Goal: Navigation & Orientation: Understand site structure

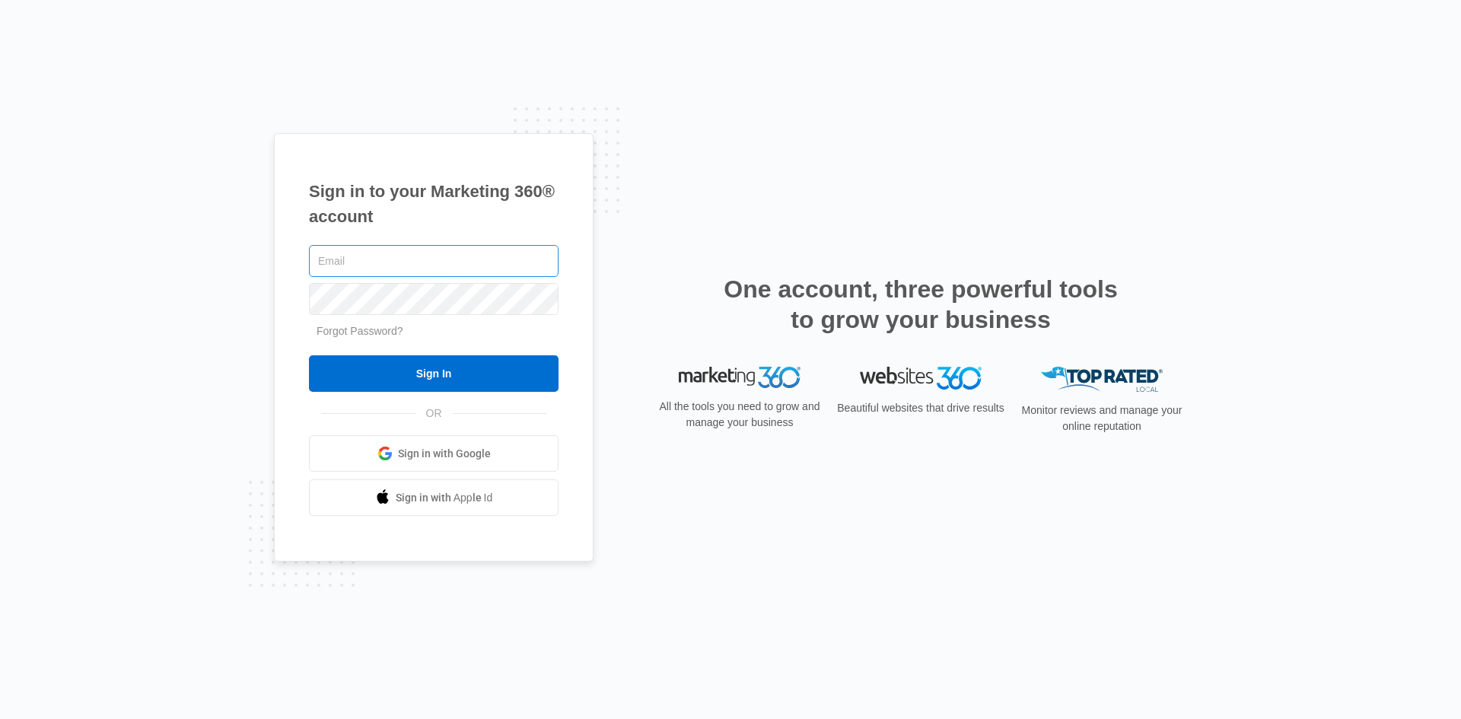
type input "ssametz@destinlaw.com"
click at [449, 393] on div "ssametz@destinlaw.com Forgot Password? Sign In OR Sign in with Google Sign in w…" at bounding box center [434, 379] width 250 height 275
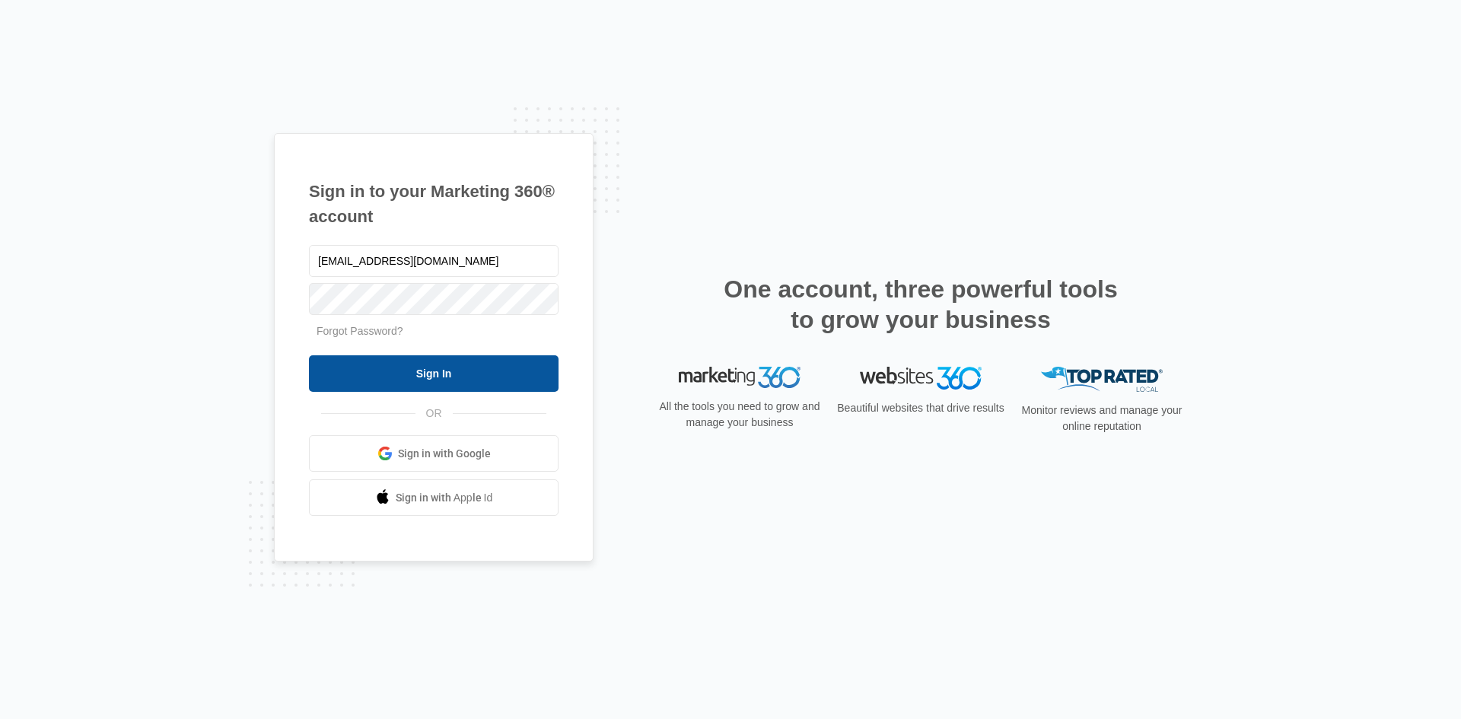
click at [453, 364] on input "Sign In" at bounding box center [434, 373] width 250 height 37
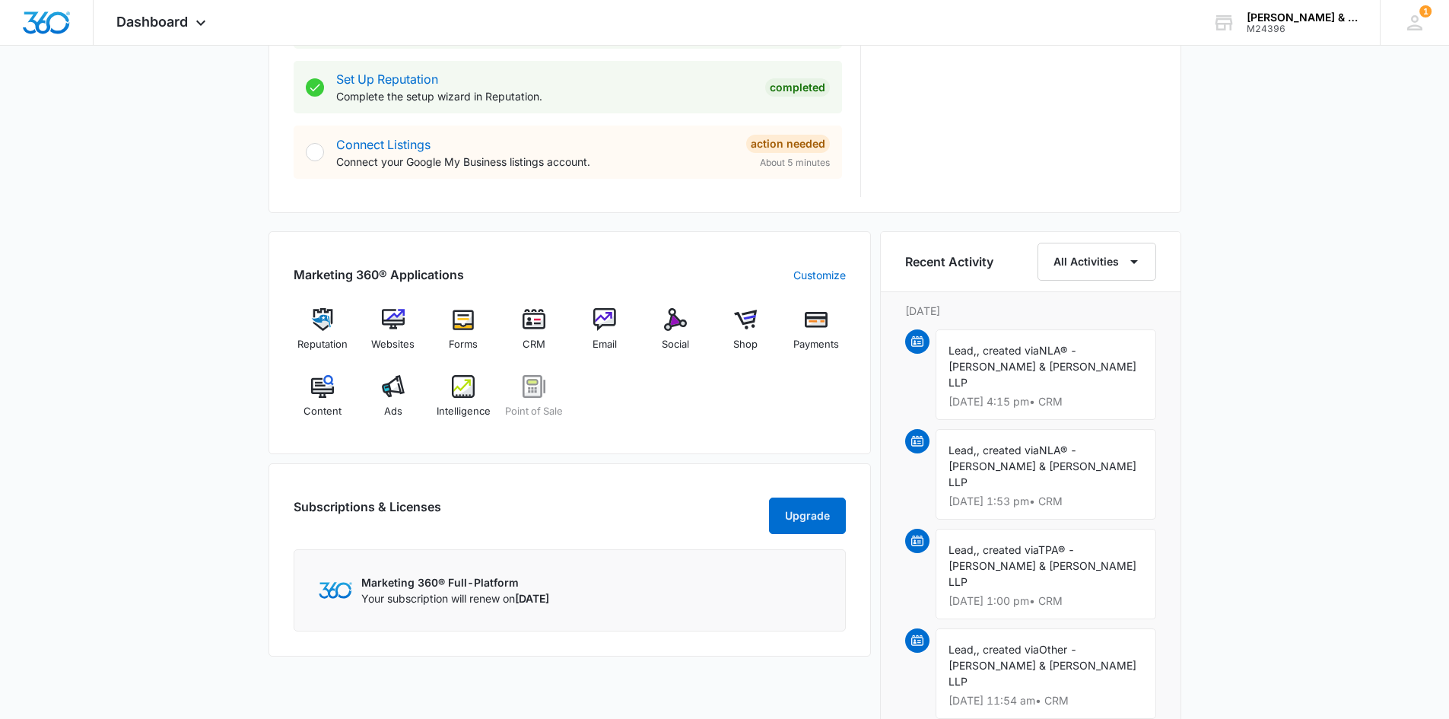
scroll to position [837, 0]
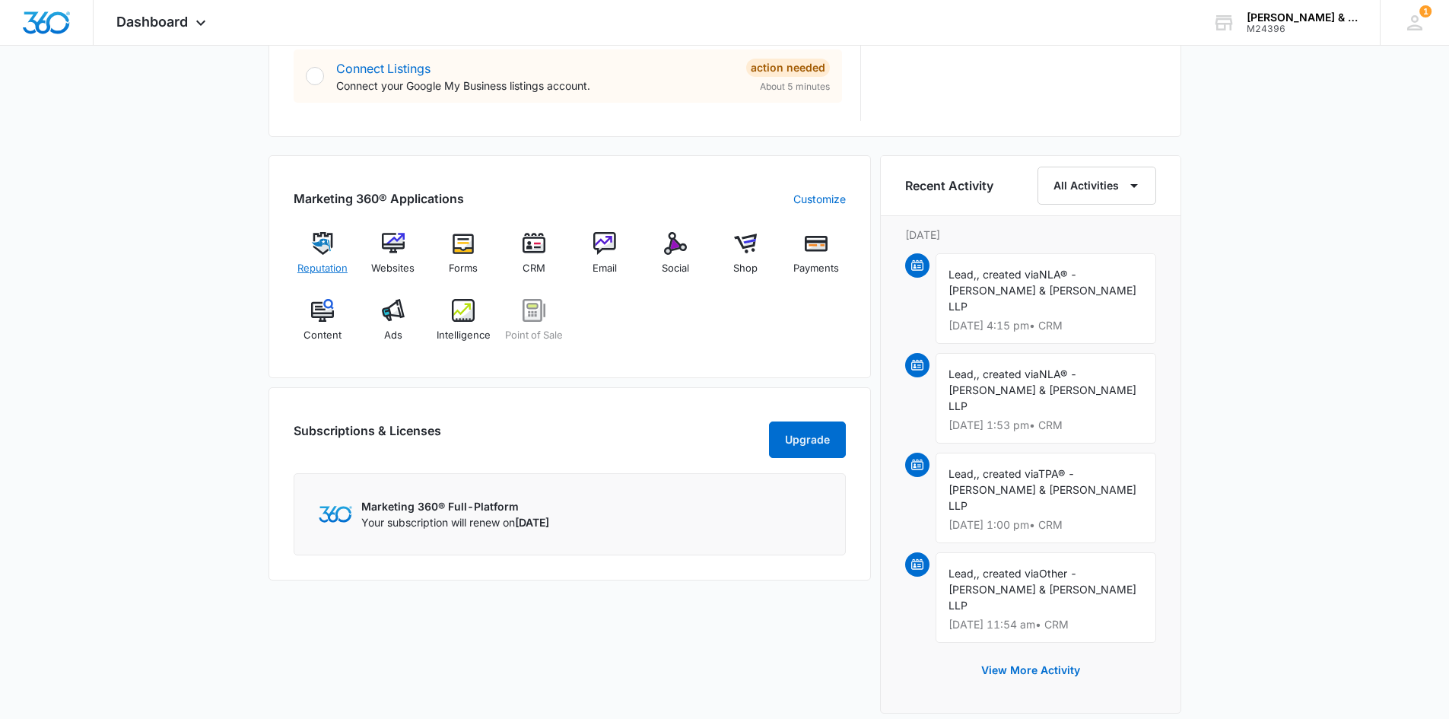
click at [326, 241] on img at bounding box center [322, 243] width 23 height 23
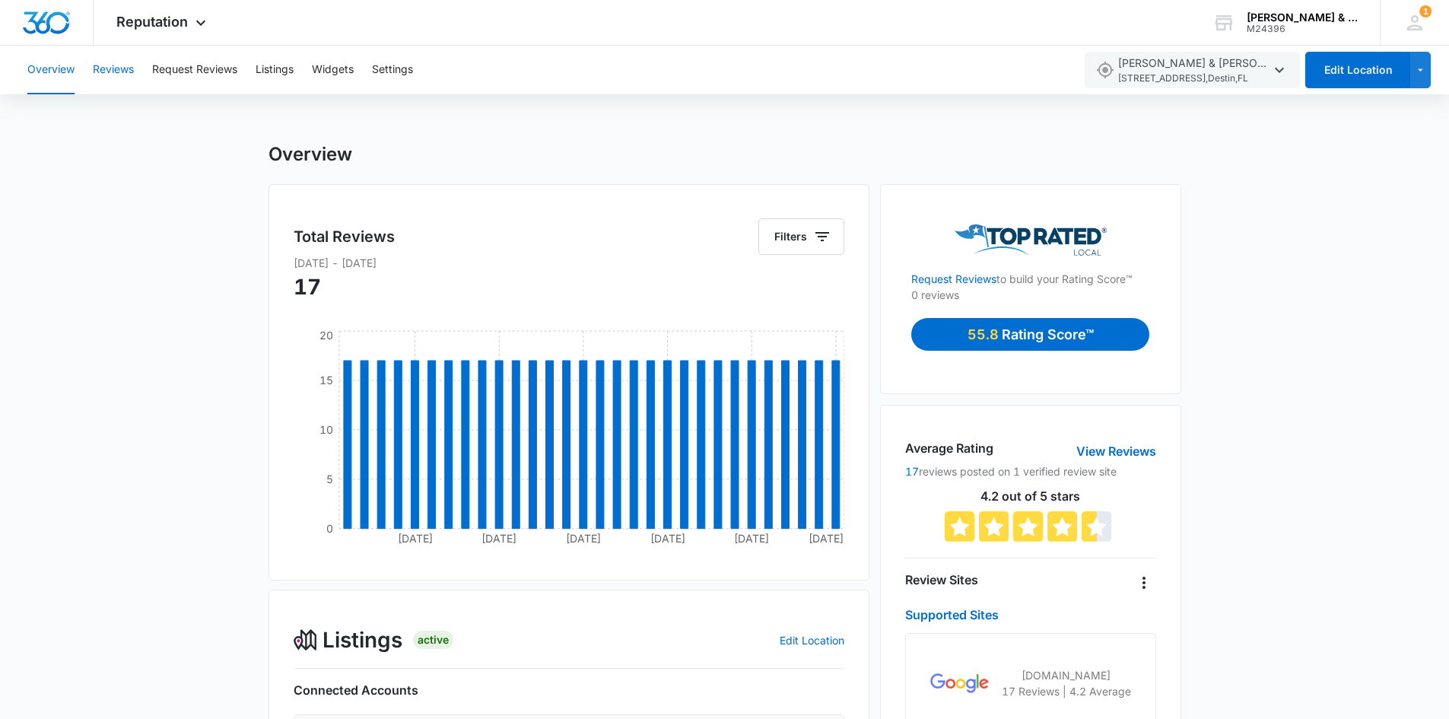
click at [131, 76] on button "Reviews" at bounding box center [113, 70] width 41 height 49
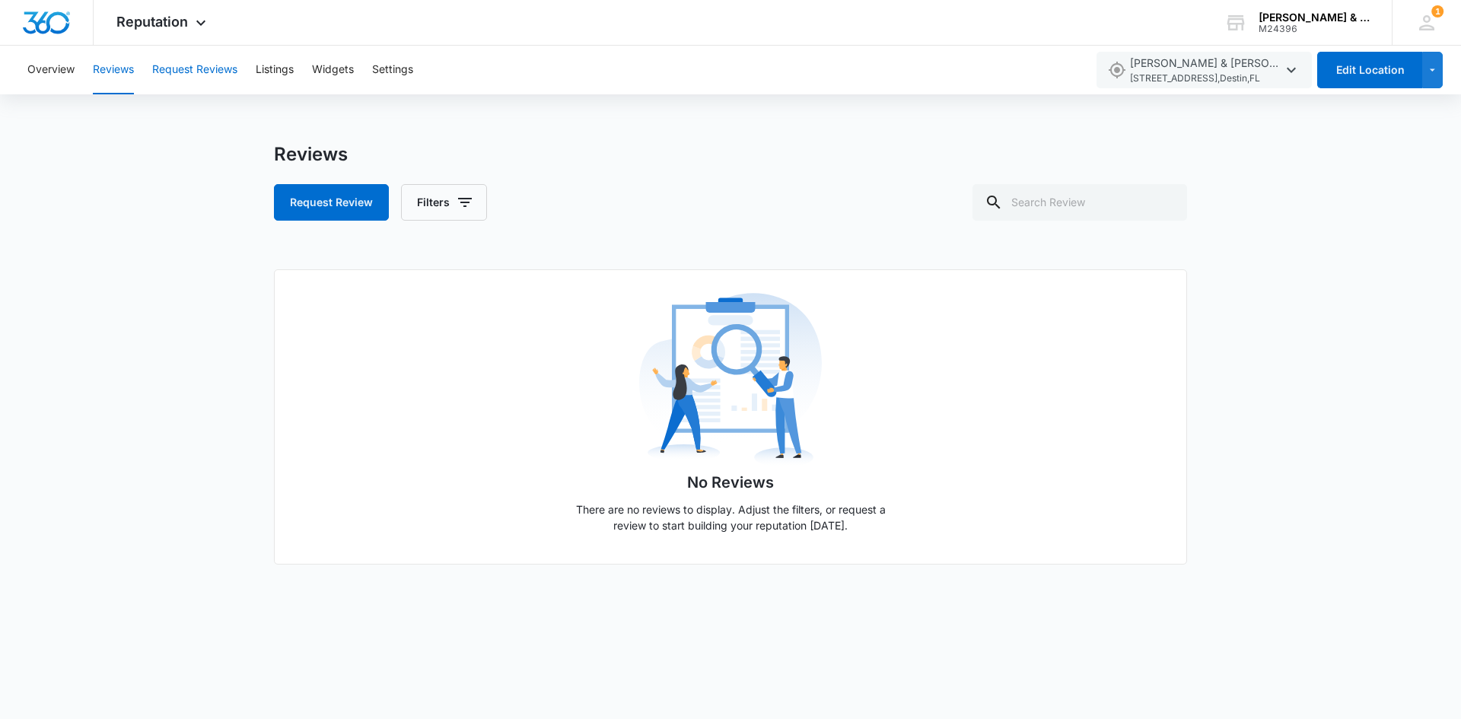
click at [189, 66] on button "Request Reviews" at bounding box center [194, 70] width 85 height 49
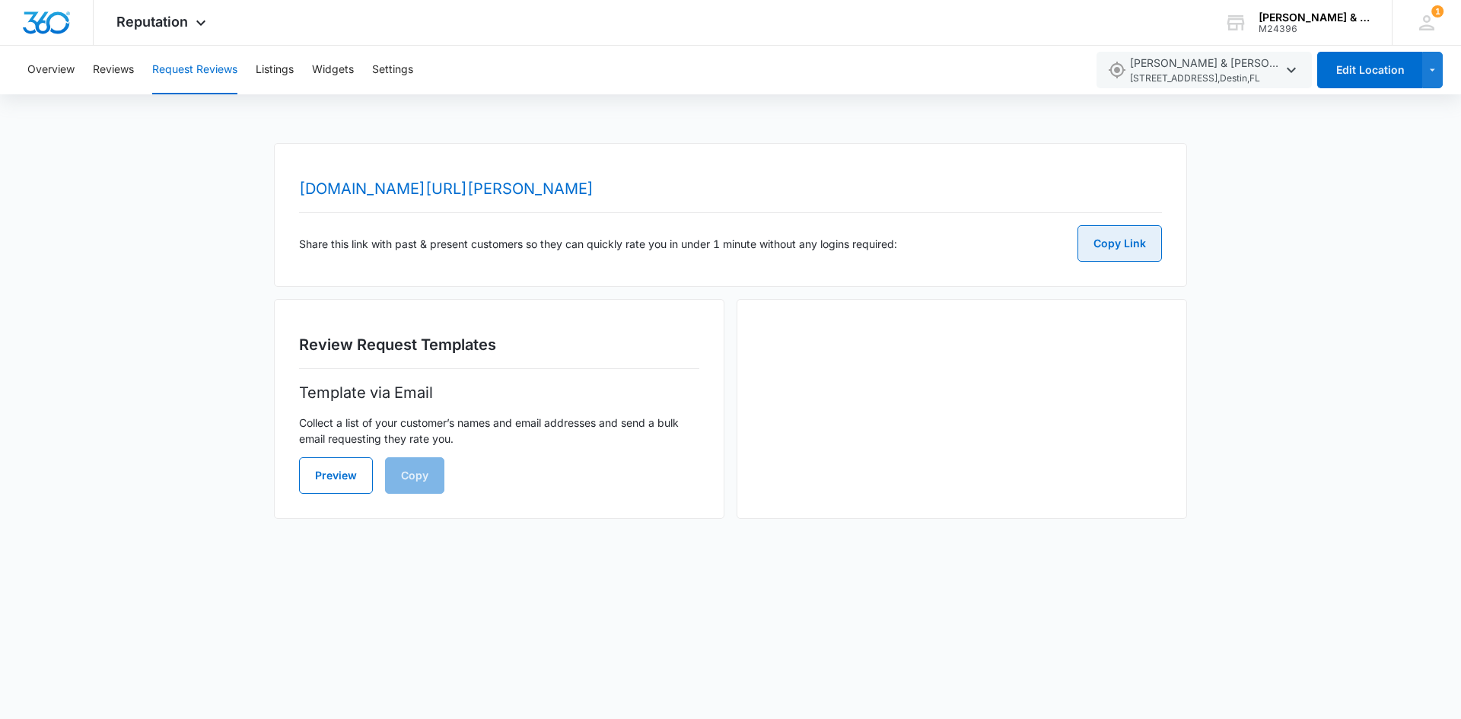
click at [1116, 247] on button "Copy Link" at bounding box center [1119, 243] width 84 height 37
click at [52, 73] on button "Overview" at bounding box center [50, 70] width 47 height 49
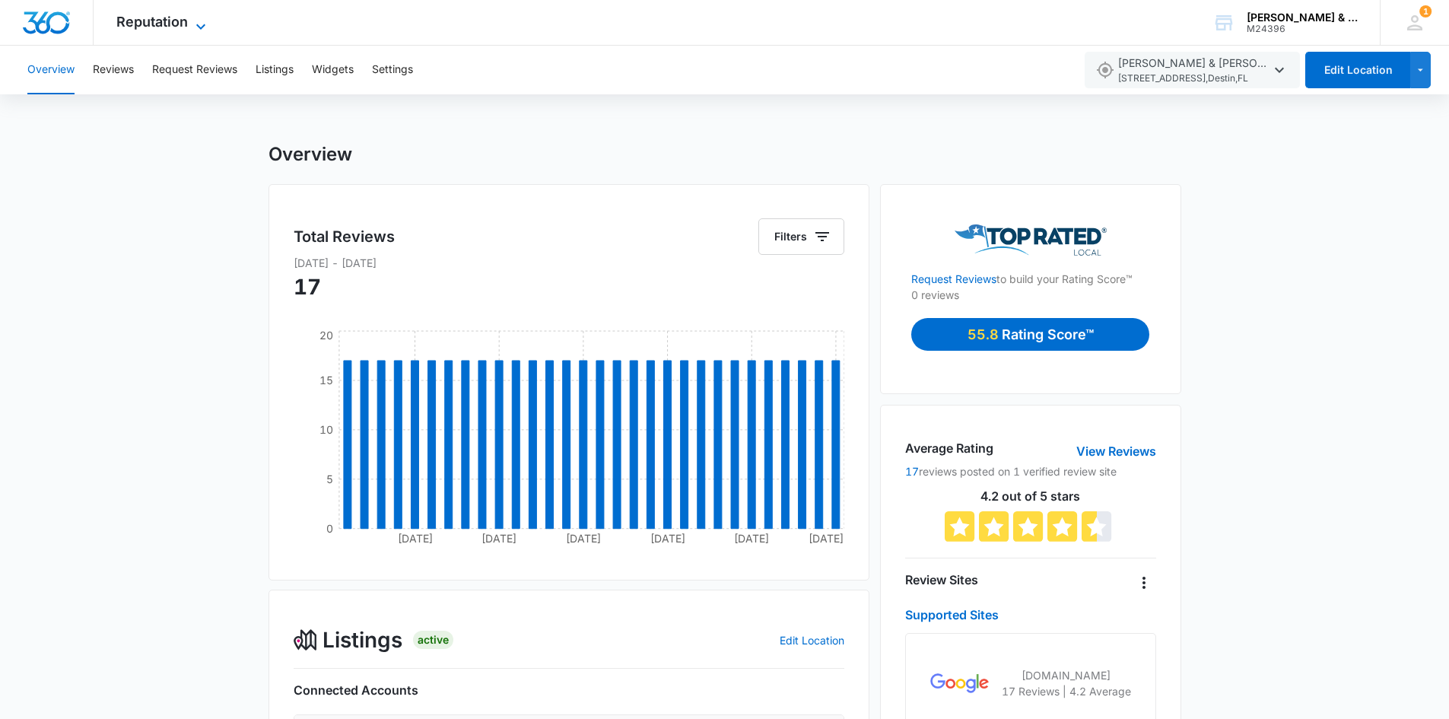
click at [173, 24] on span "Reputation" at bounding box center [152, 22] width 72 height 16
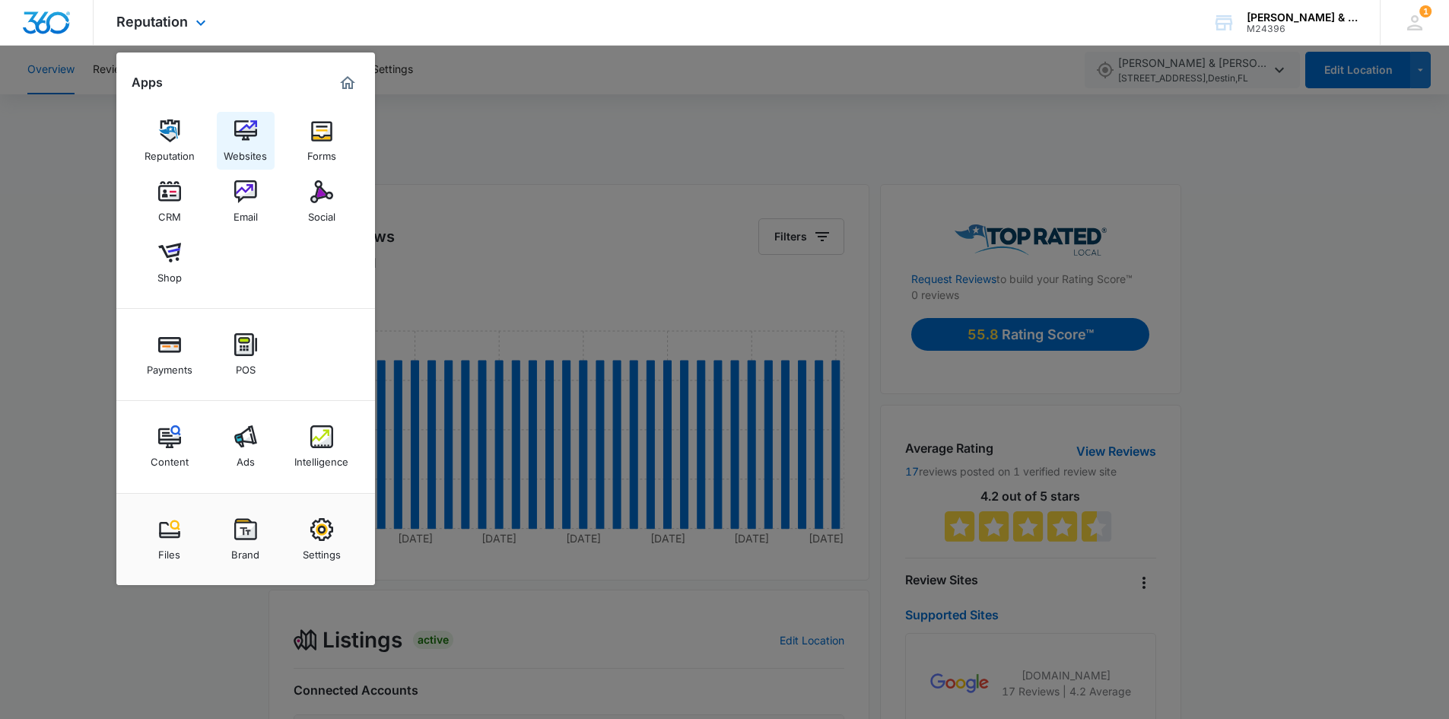
click at [234, 132] on img at bounding box center [245, 130] width 23 height 23
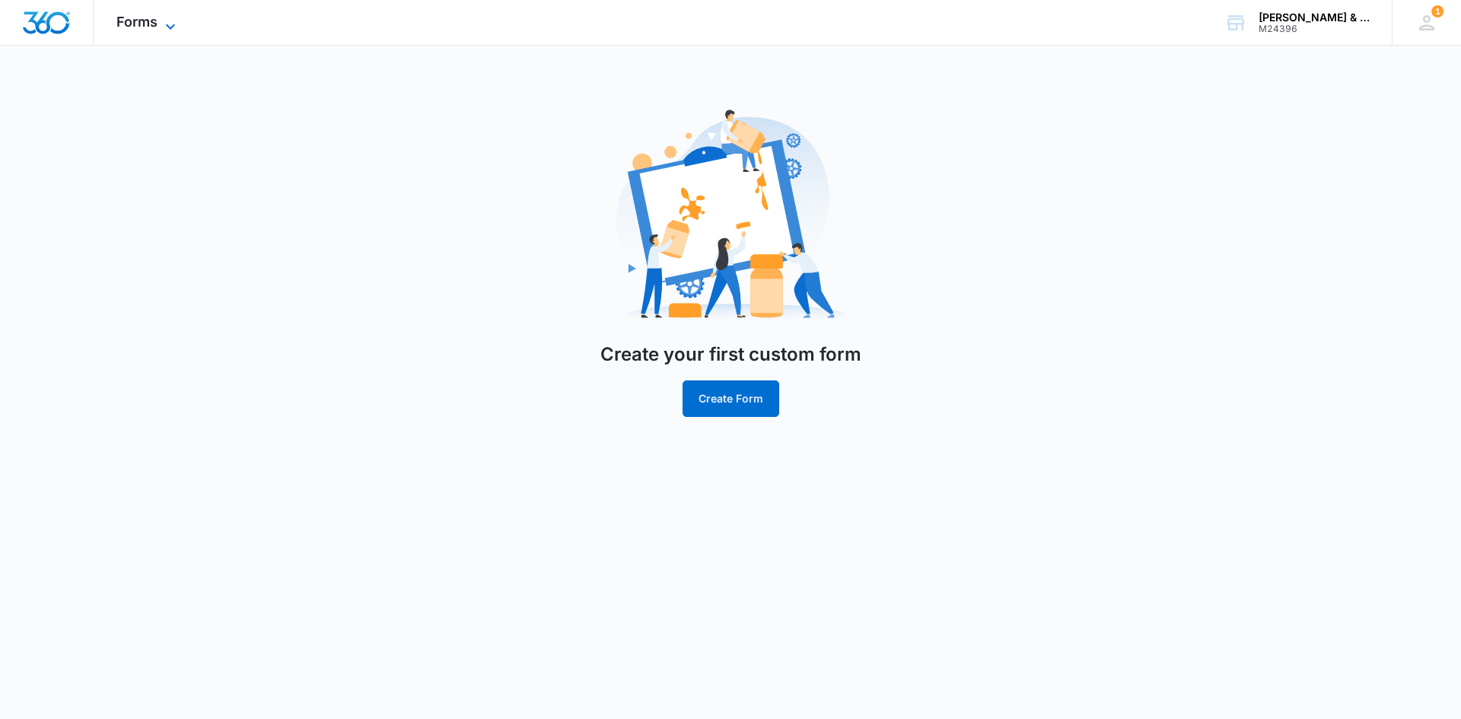
click at [177, 28] on icon at bounding box center [170, 27] width 18 height 18
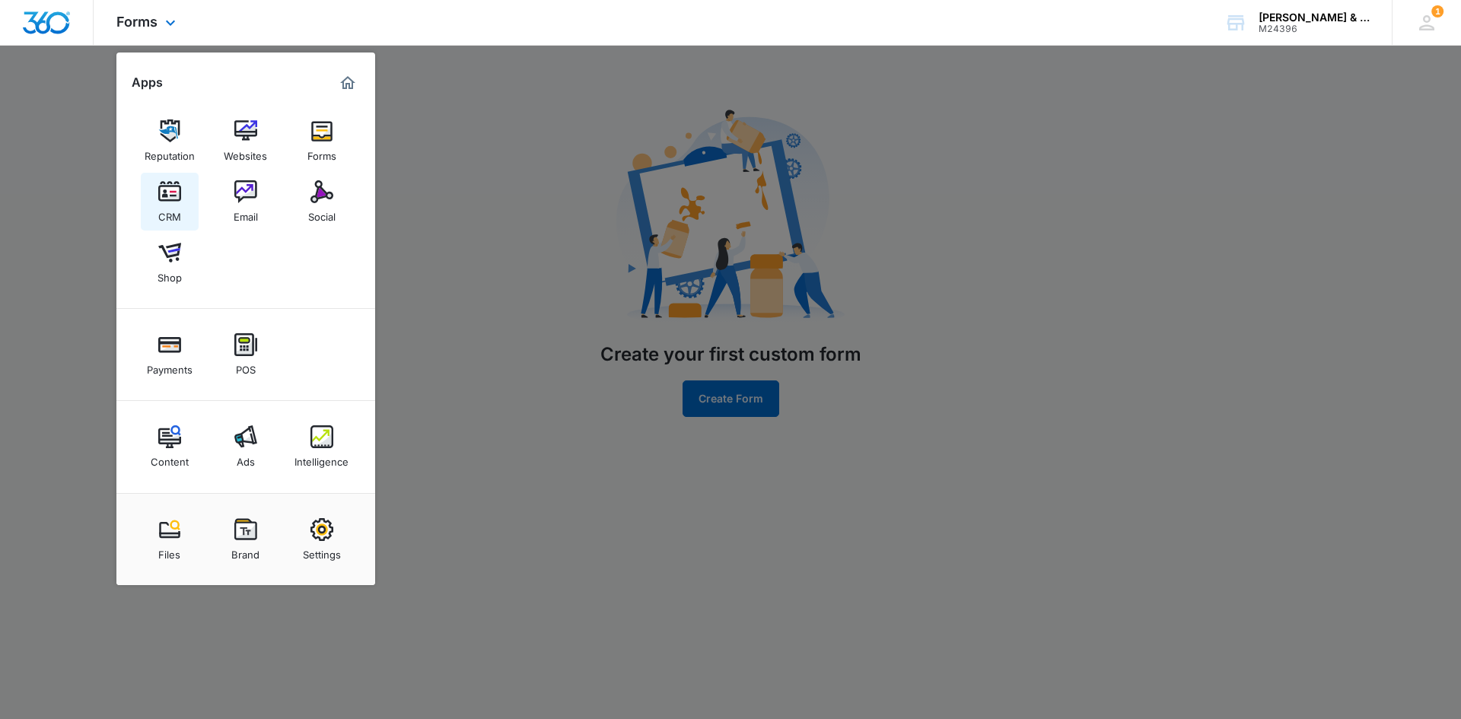
click at [162, 195] on img at bounding box center [169, 191] width 23 height 23
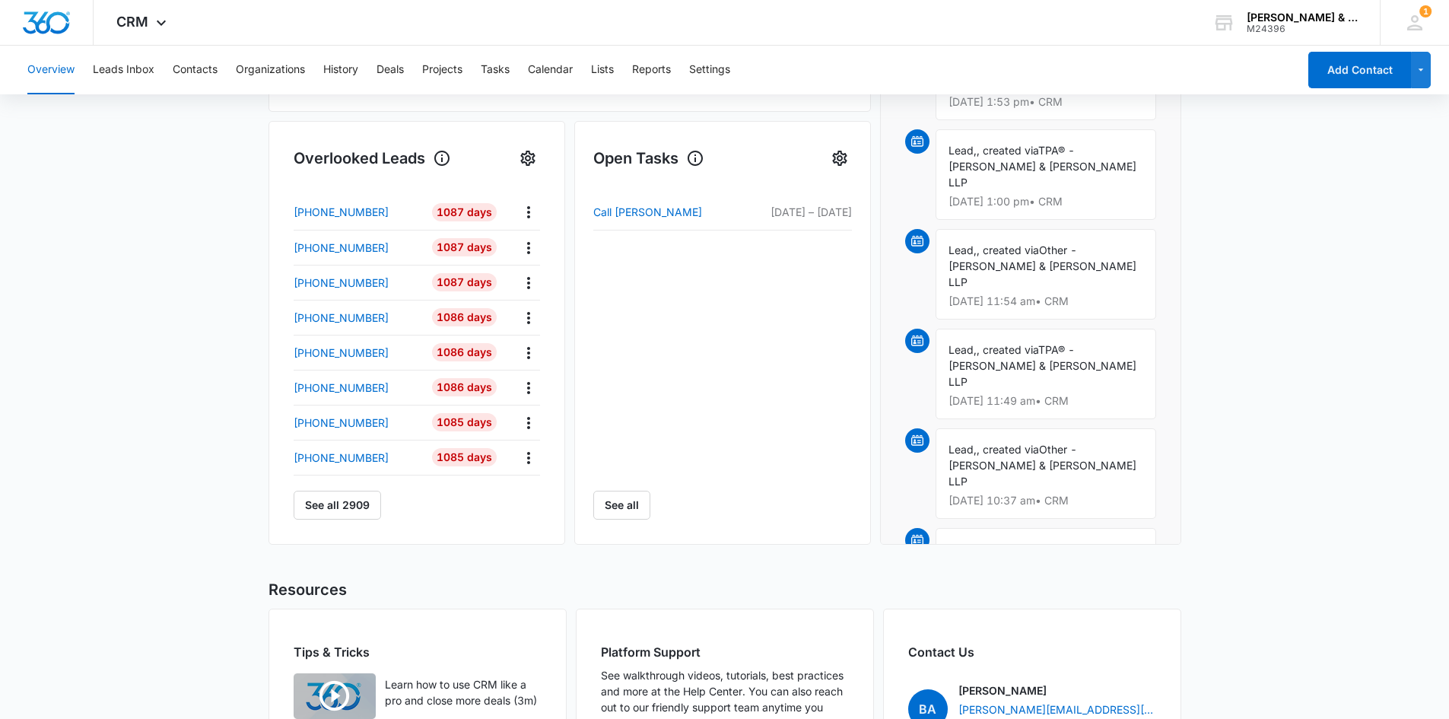
scroll to position [457, 0]
click at [535, 208] on icon "Actions" at bounding box center [529, 210] width 18 height 18
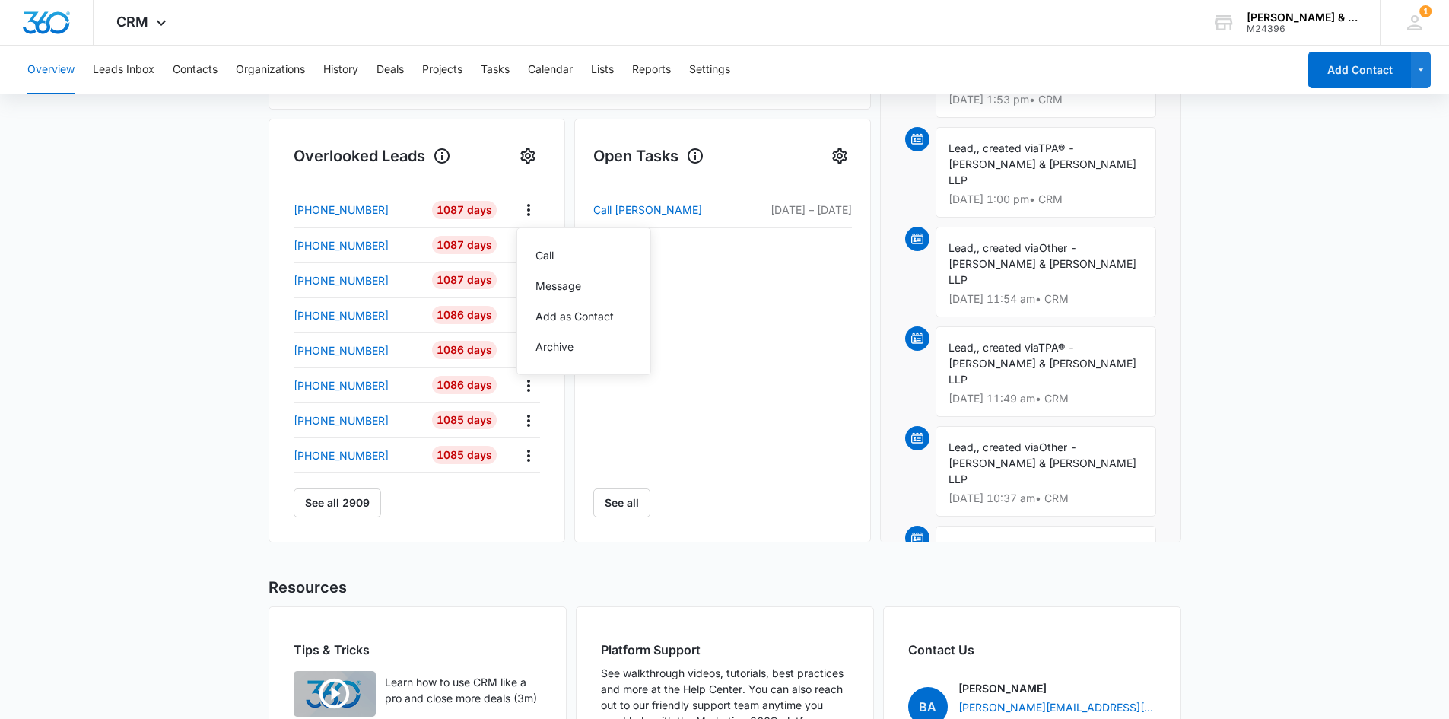
click at [690, 311] on div "Call [PERSON_NAME][DATE] – [DATE] See all" at bounding box center [722, 355] width 259 height 325
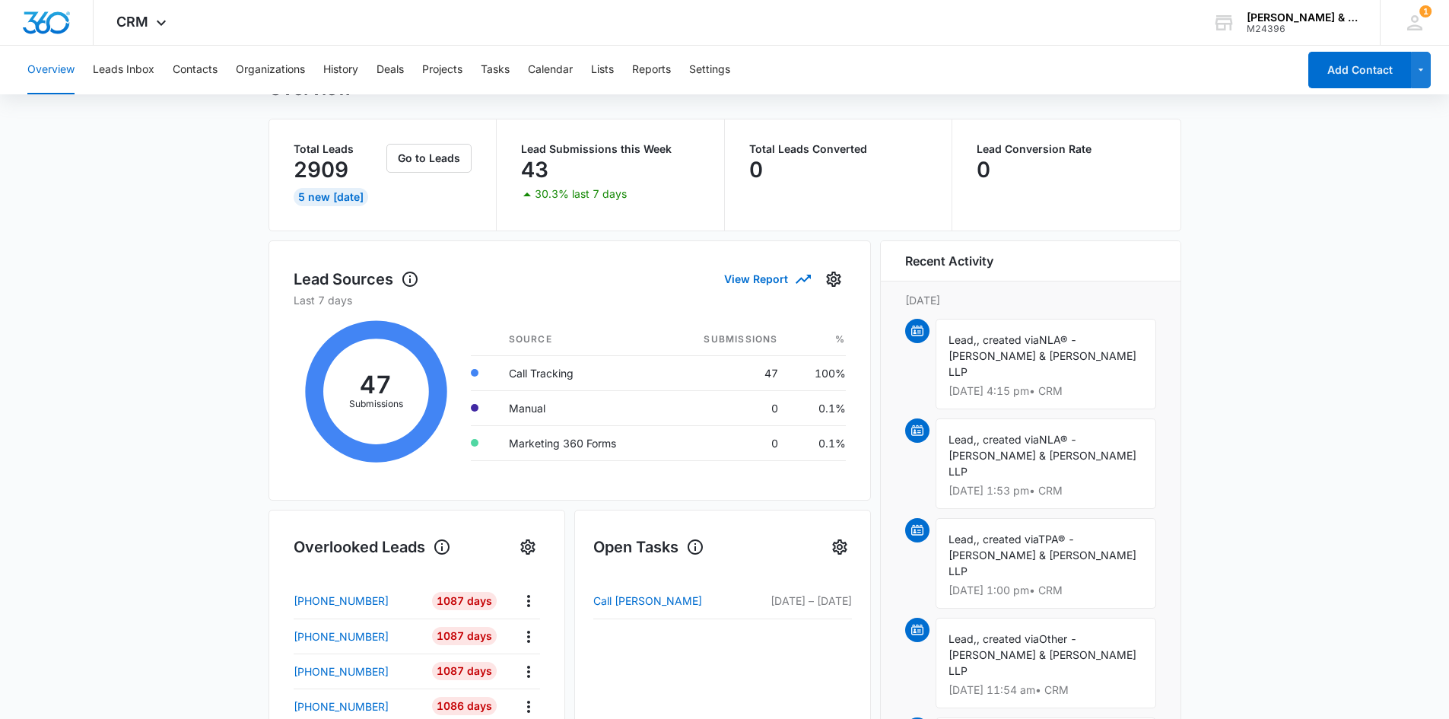
scroll to position [0, 0]
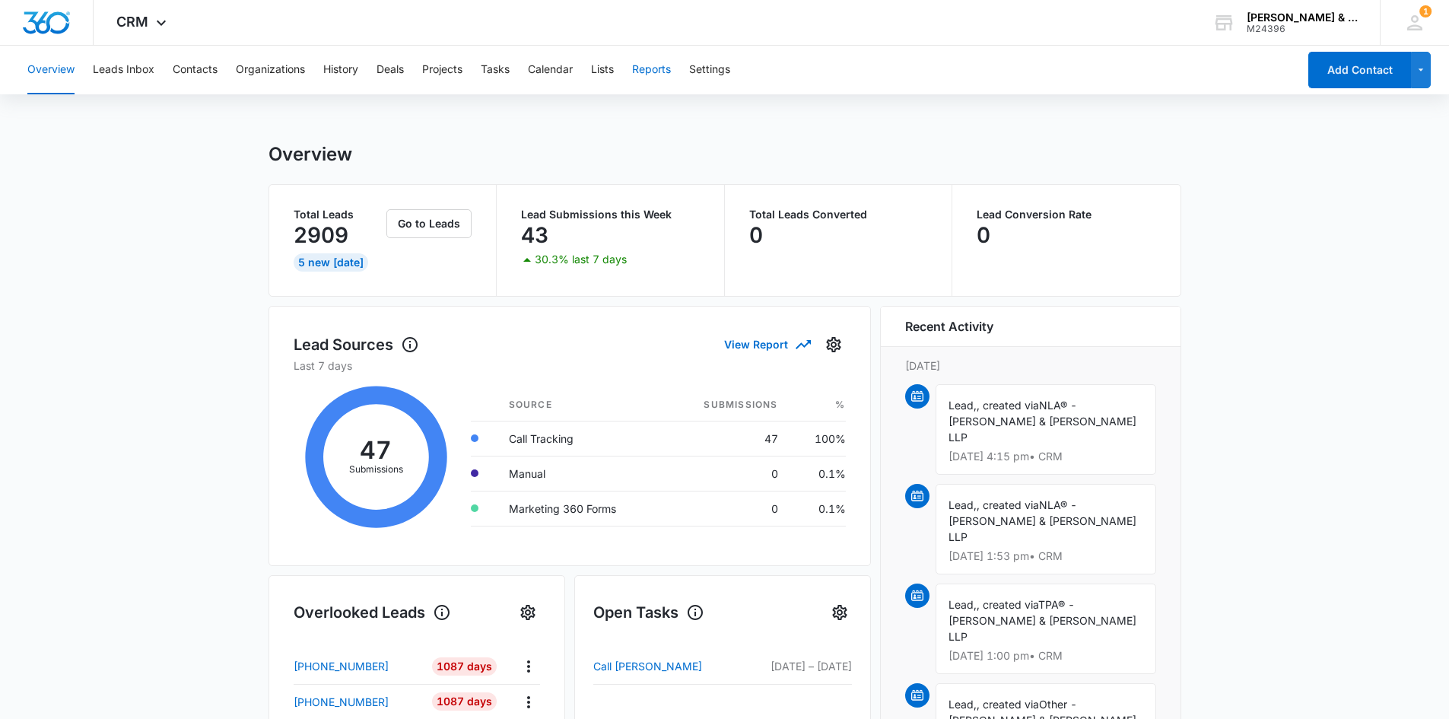
click at [639, 68] on button "Reports" at bounding box center [651, 70] width 39 height 49
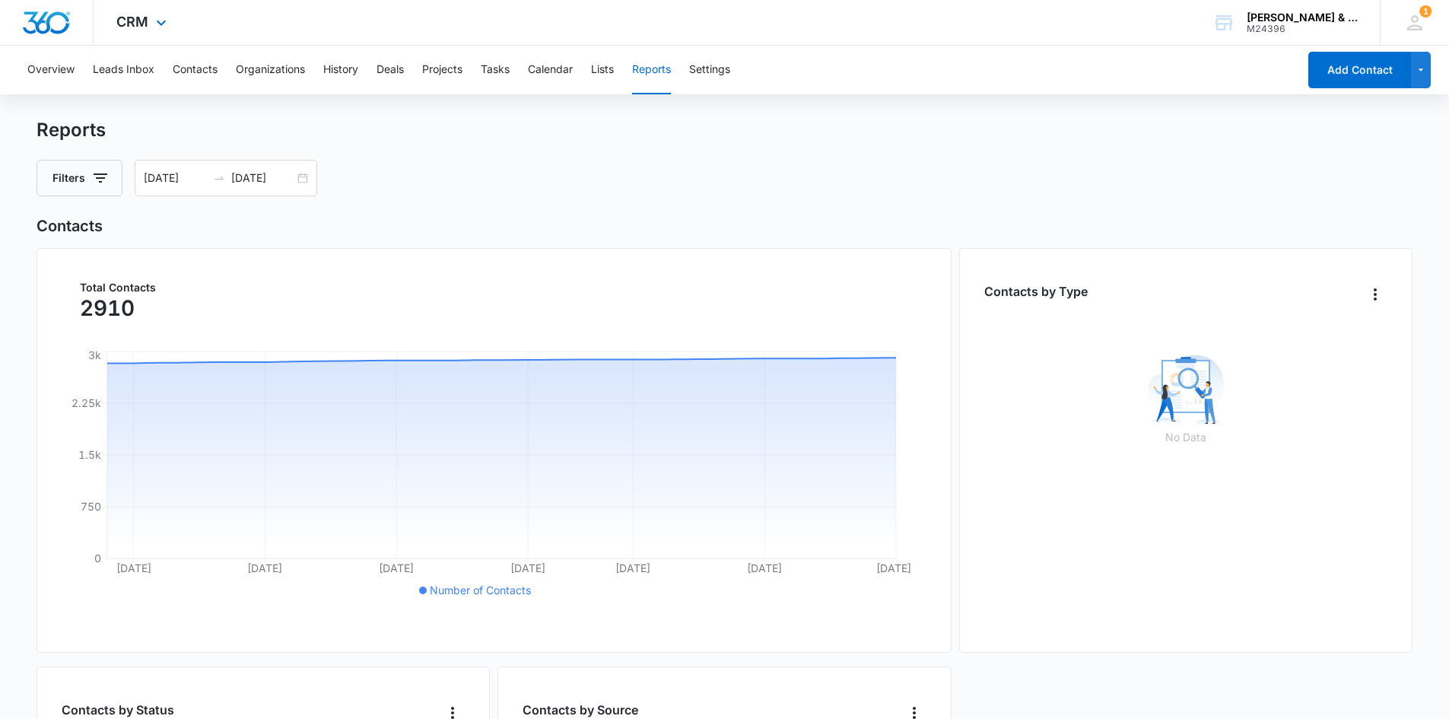
click at [133, 30] on div "CRM Apps Reputation Websites Forms CRM Email Social Shop Payments POS Content A…" at bounding box center [144, 22] width 100 height 45
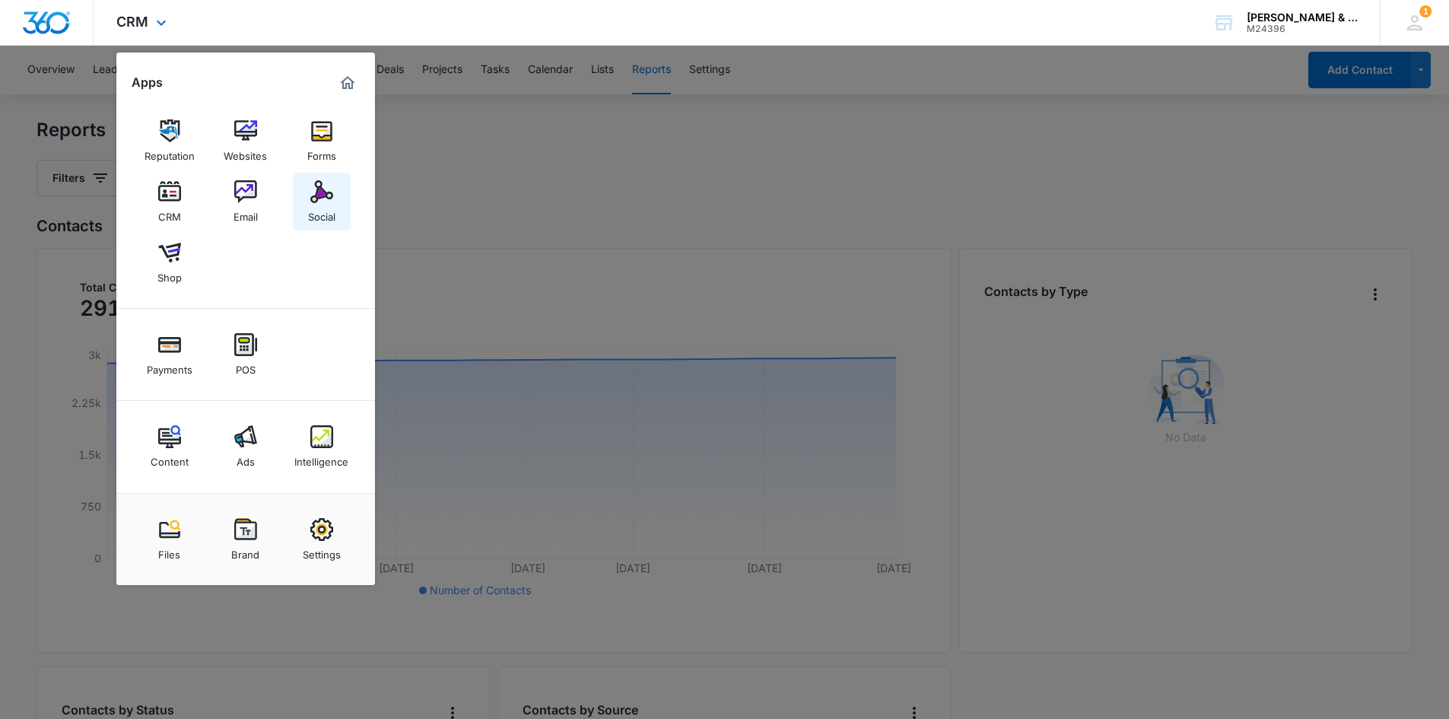
click at [319, 192] on img at bounding box center [321, 191] width 23 height 23
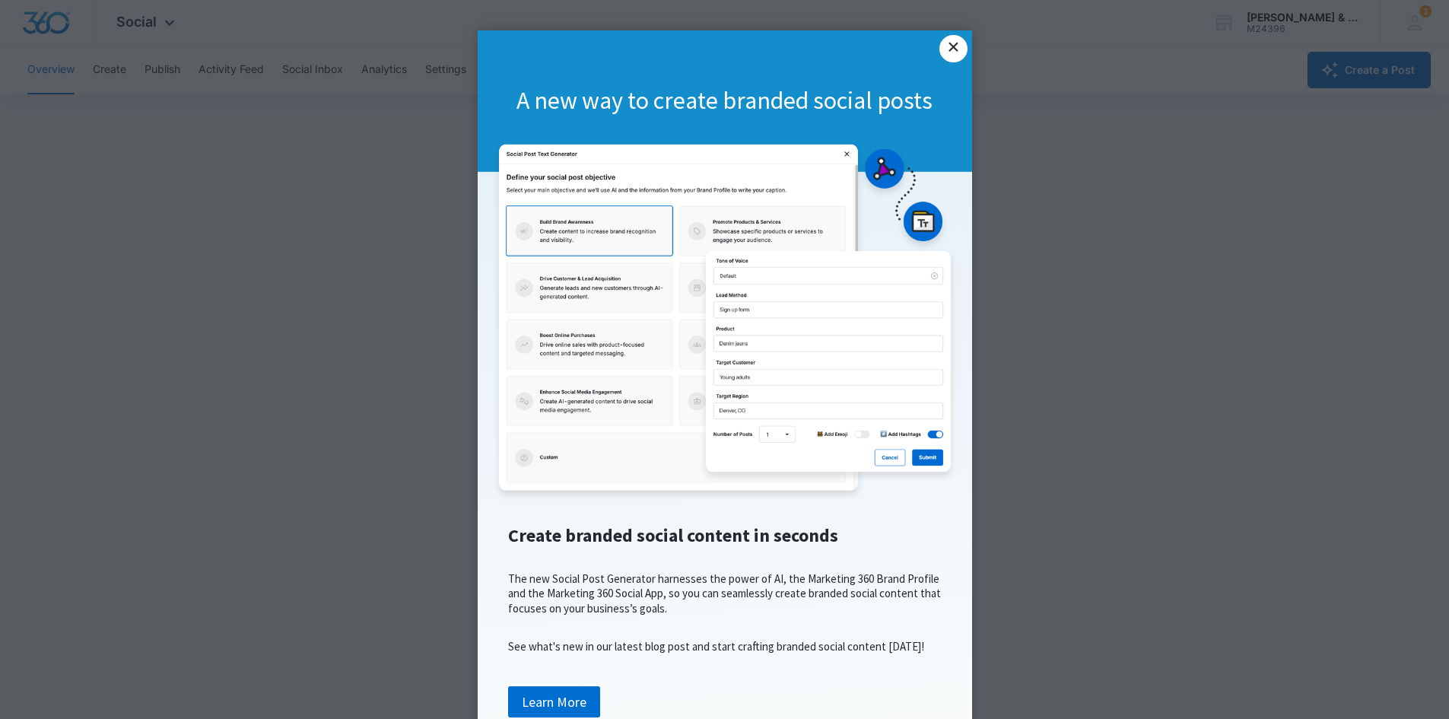
click at [943, 48] on link "×" at bounding box center [953, 48] width 27 height 27
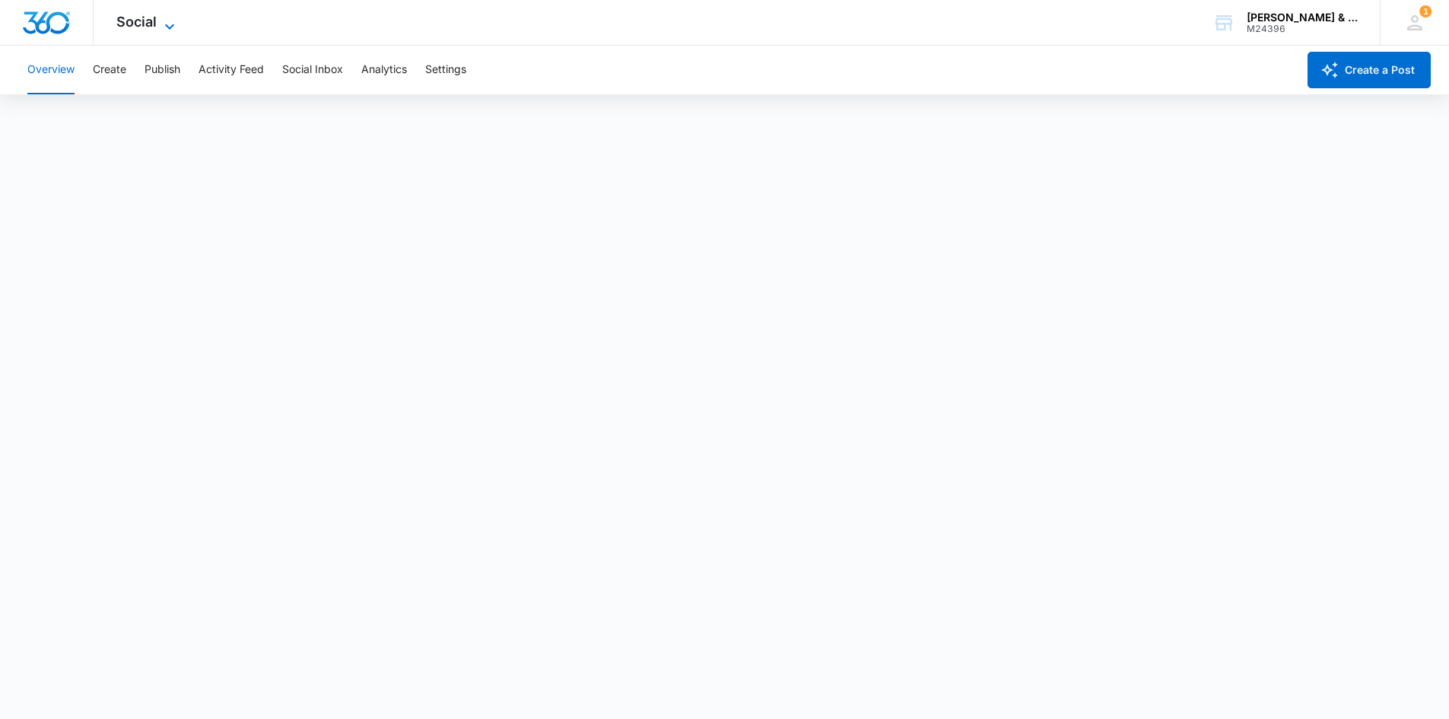
click at [119, 27] on div "Social Apps Reputation Websites Forms CRM Email Social Shop Payments POS Conten…" at bounding box center [148, 22] width 108 height 45
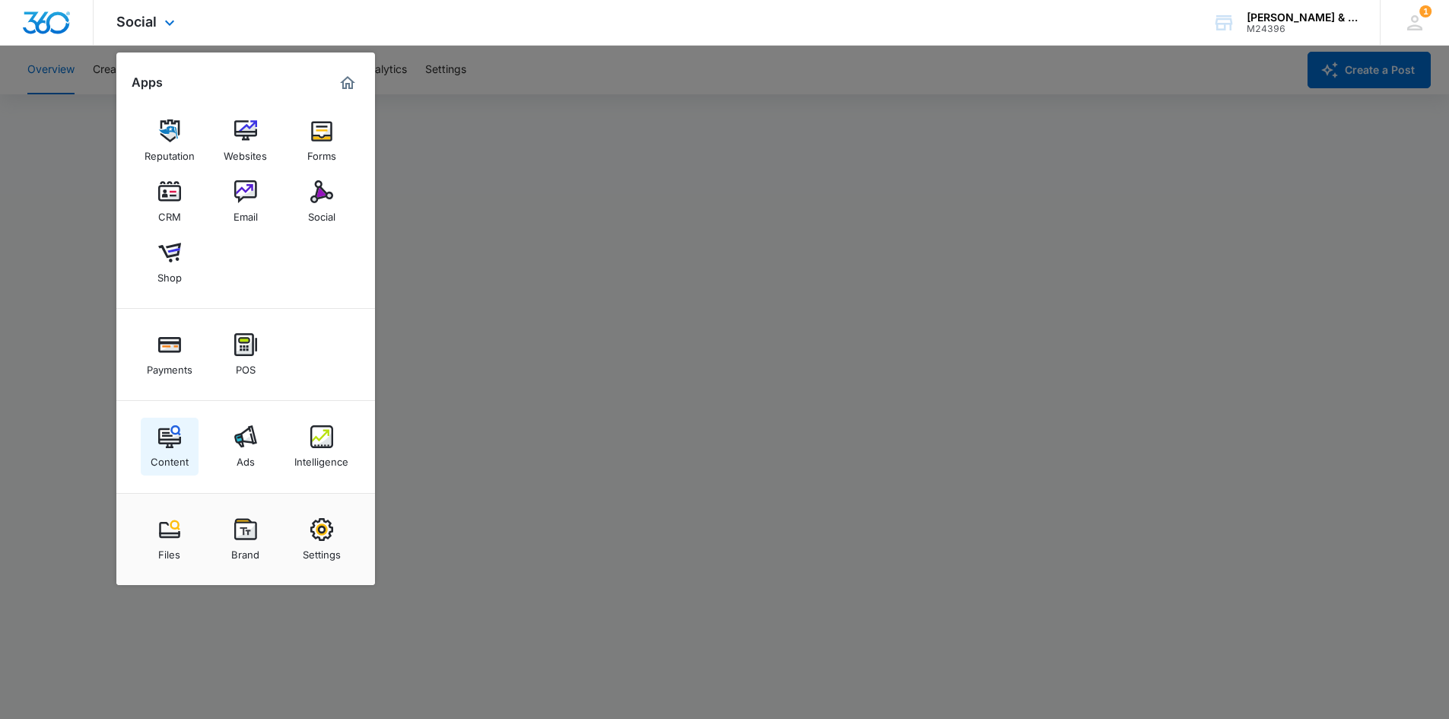
click at [151, 441] on link "Content" at bounding box center [170, 447] width 58 height 58
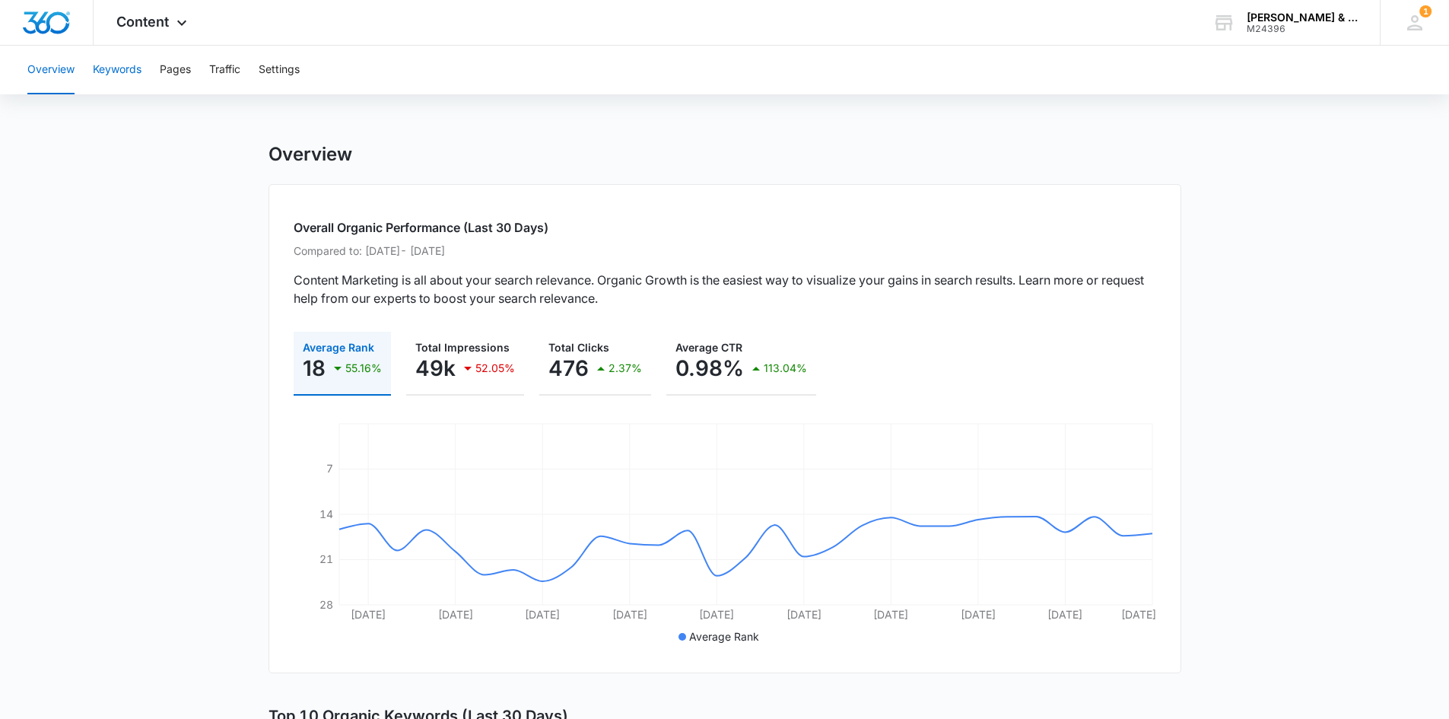
click at [127, 72] on button "Keywords" at bounding box center [117, 70] width 49 height 49
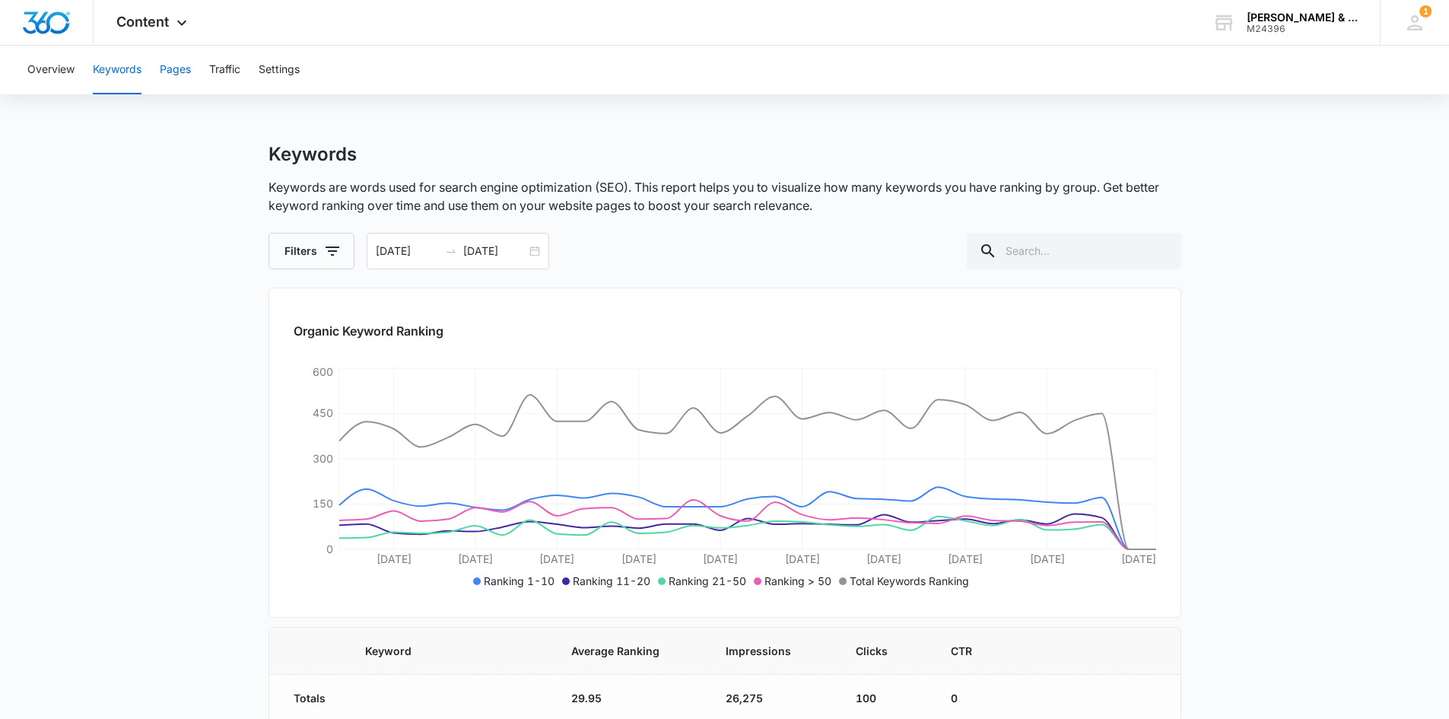
click at [165, 77] on button "Pages" at bounding box center [175, 70] width 31 height 49
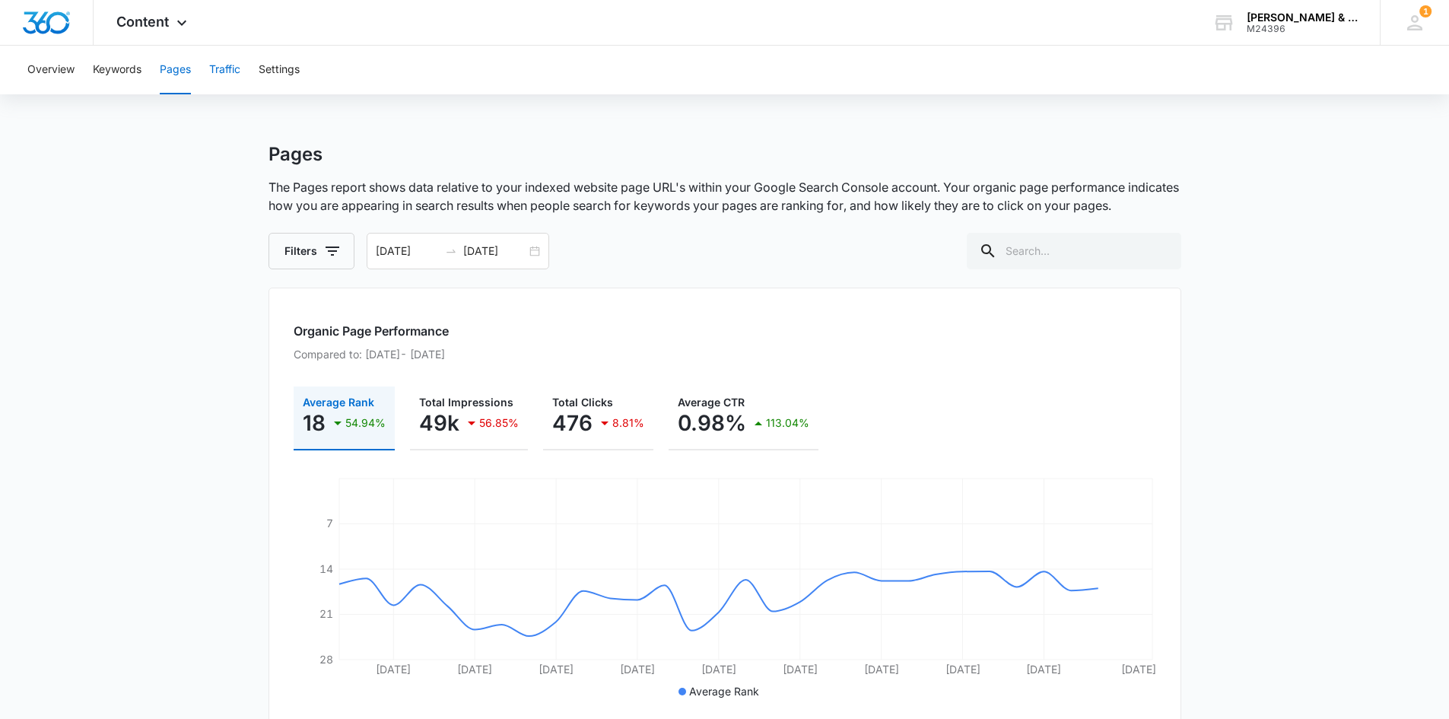
click at [218, 71] on button "Traffic" at bounding box center [224, 70] width 31 height 49
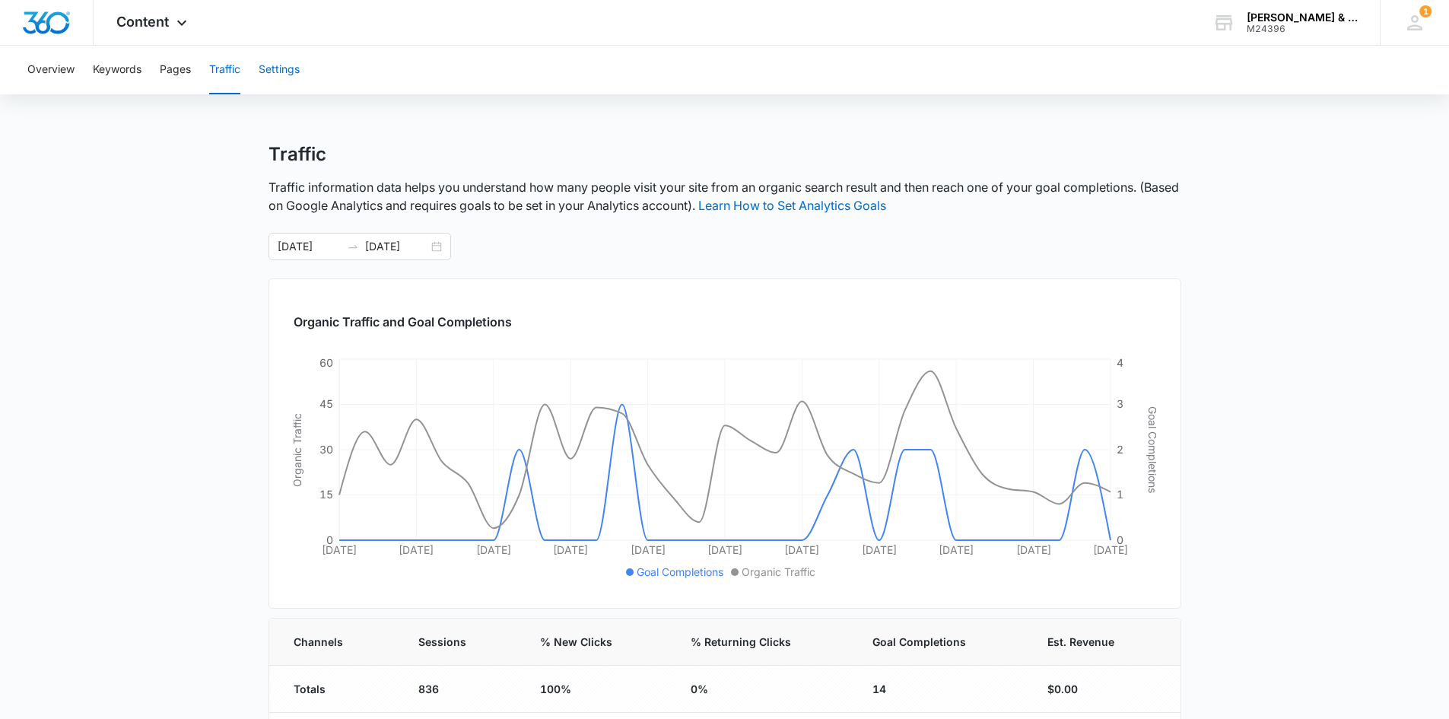
click at [288, 63] on button "Settings" at bounding box center [279, 70] width 41 height 49
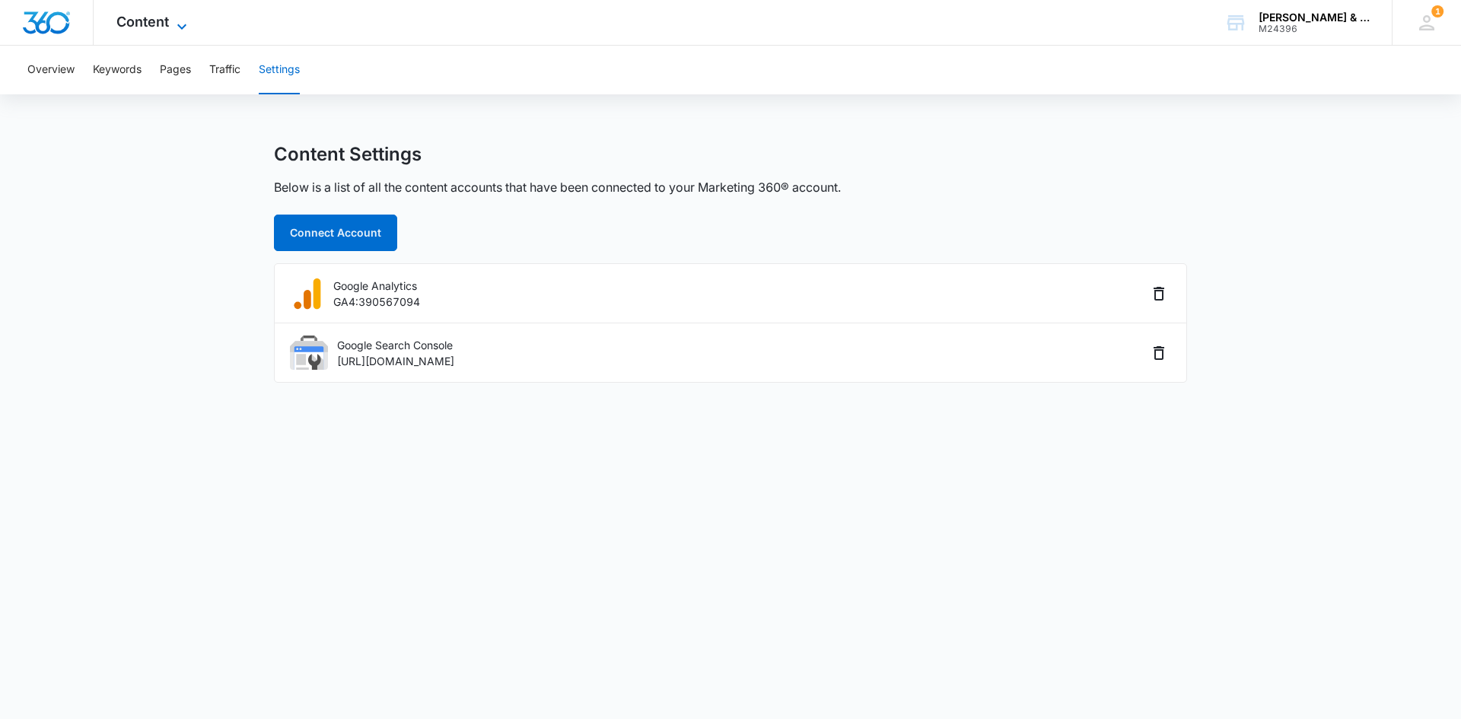
click at [151, 18] on span "Content" at bounding box center [142, 22] width 53 height 16
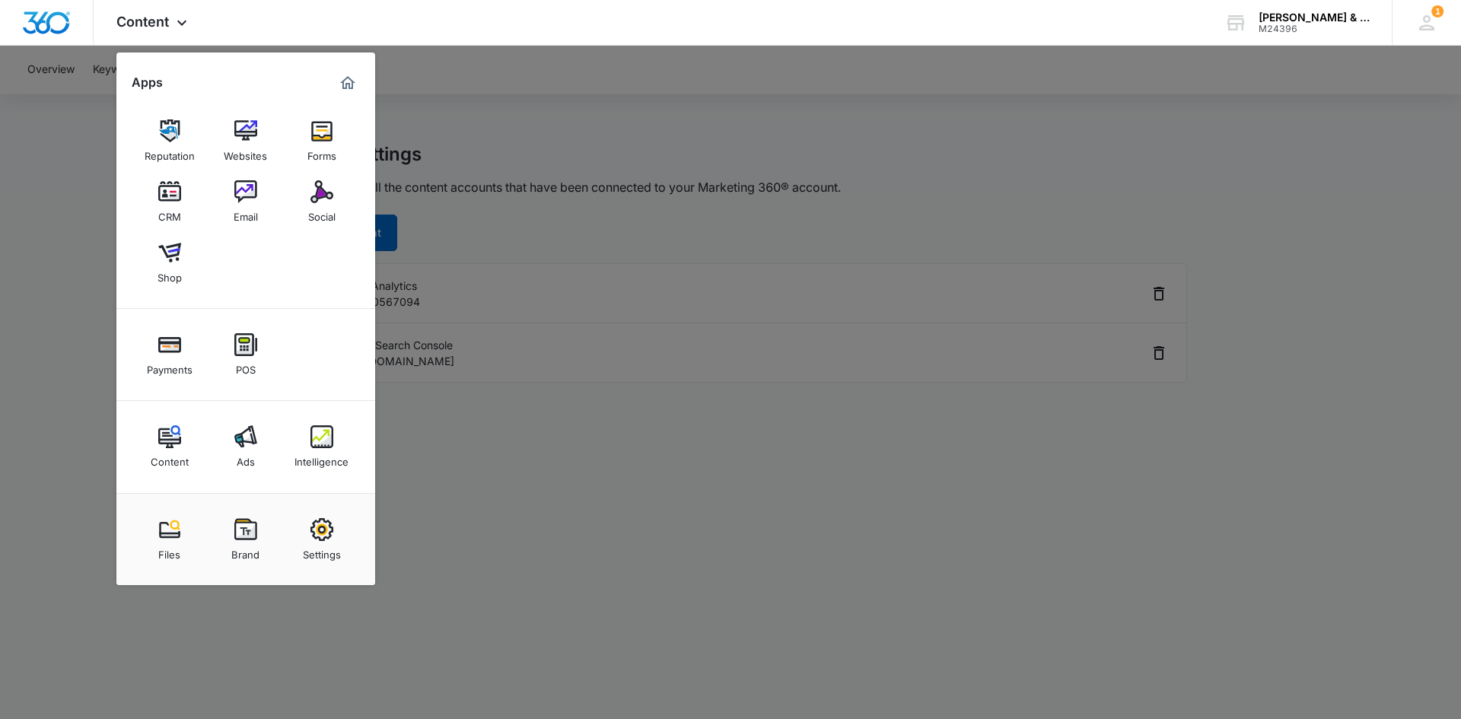
click at [237, 436] on img at bounding box center [245, 436] width 23 height 23
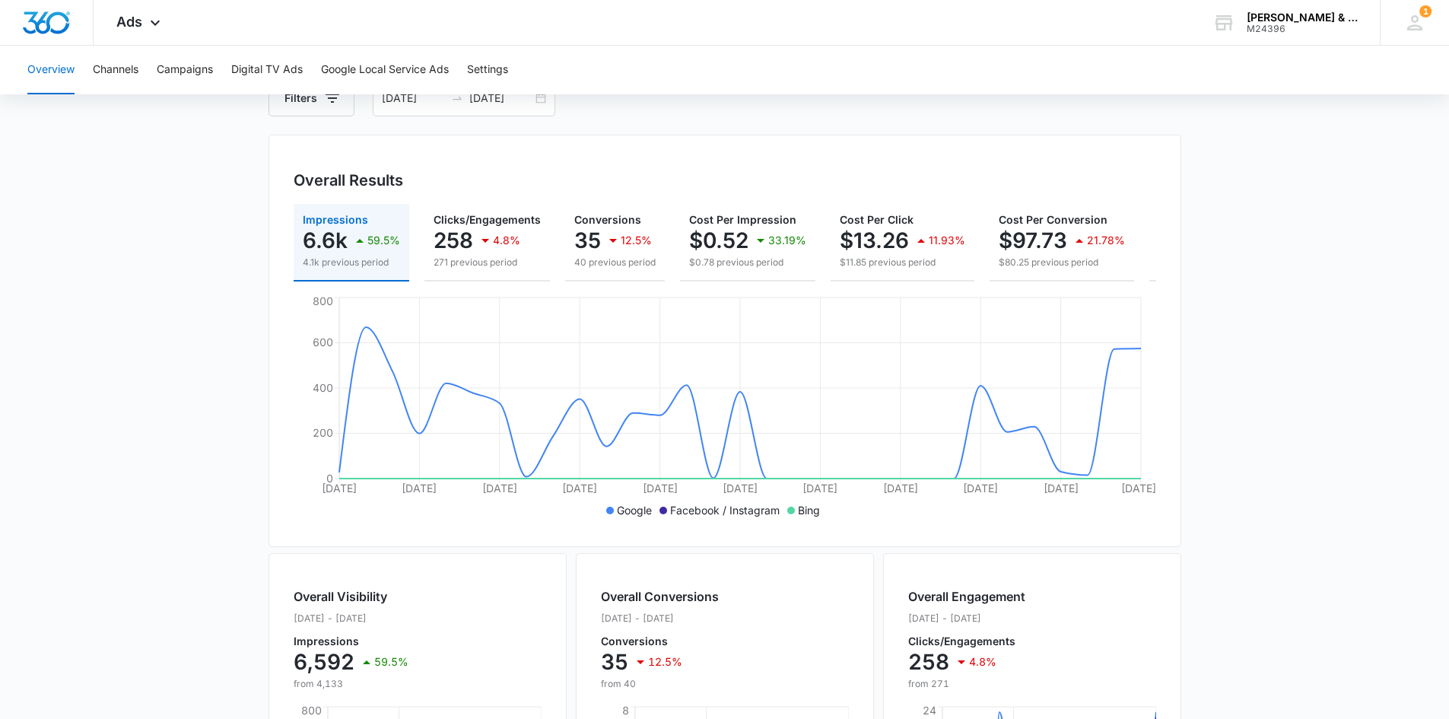
scroll to position [72, 0]
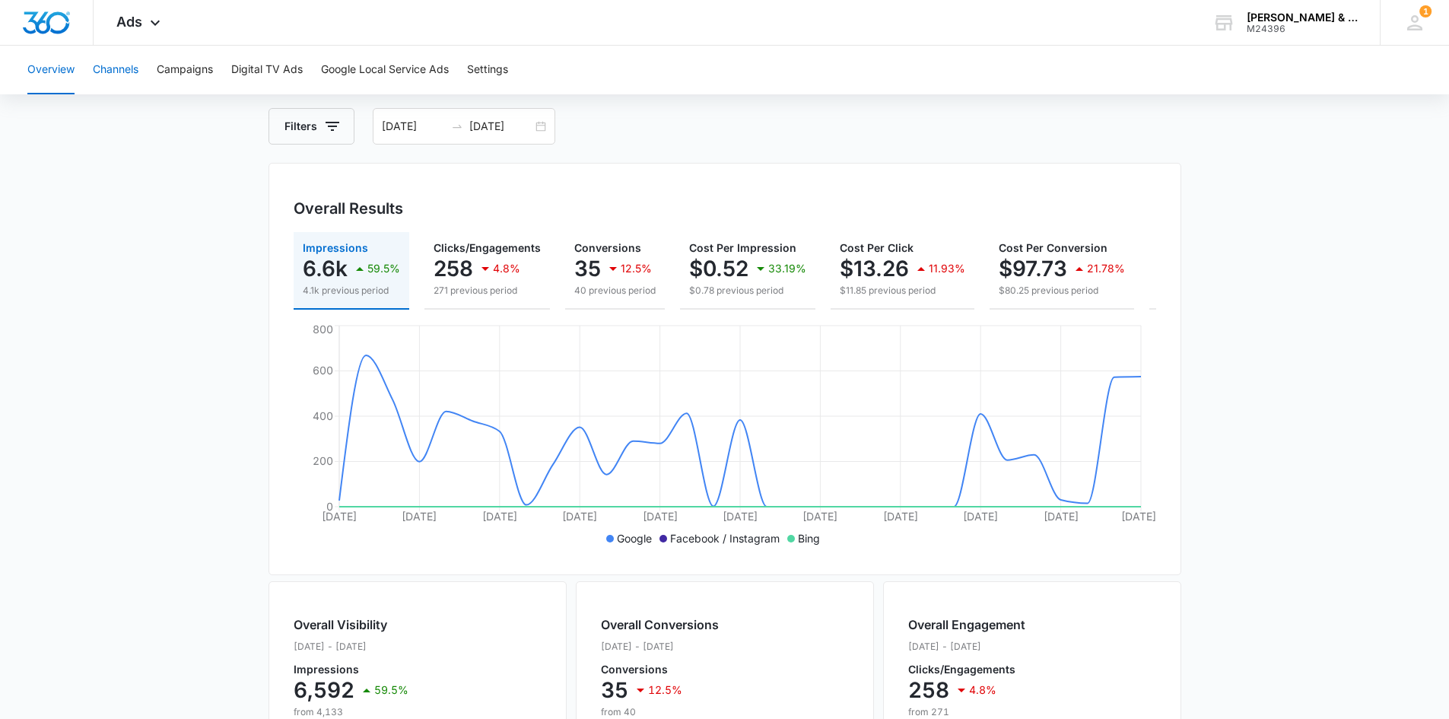
click at [131, 69] on button "Channels" at bounding box center [116, 70] width 46 height 49
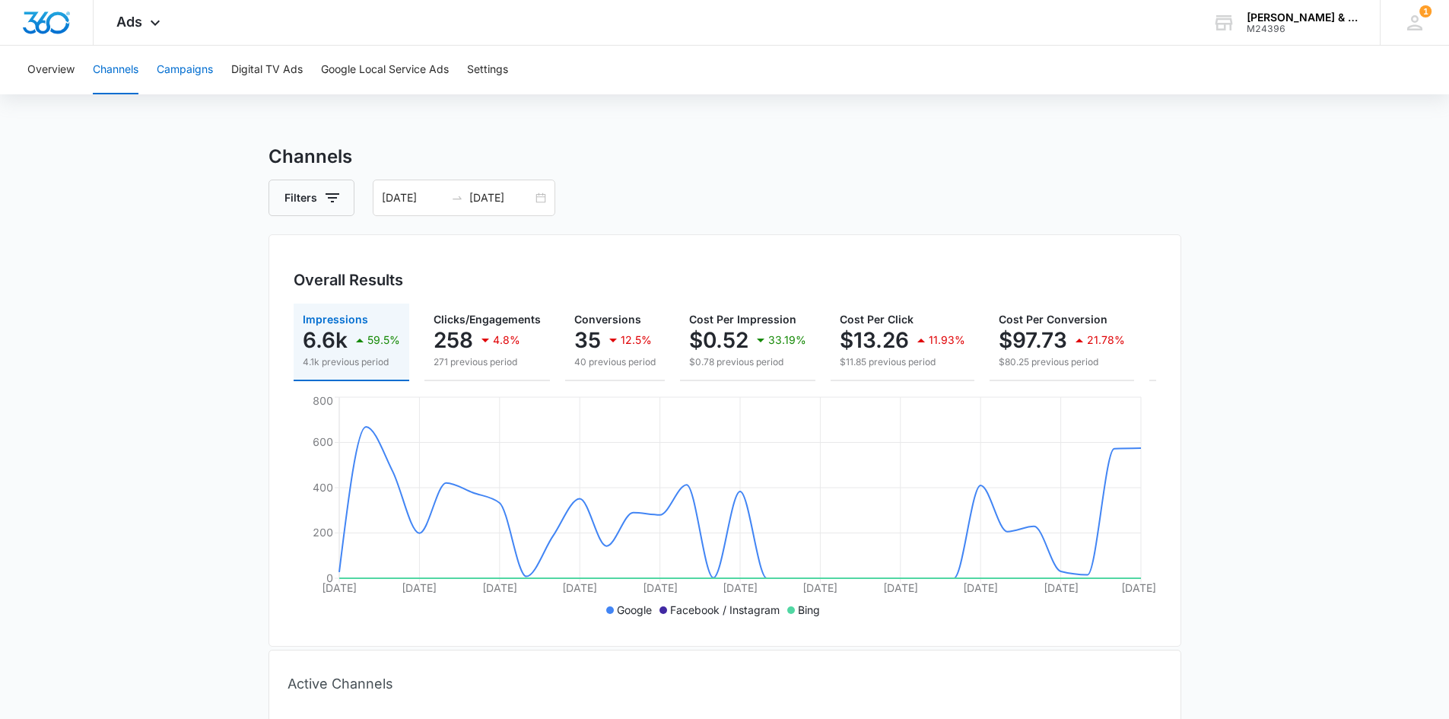
click at [212, 71] on button "Campaigns" at bounding box center [185, 70] width 56 height 49
click at [283, 76] on button "Digital TV Ads" at bounding box center [267, 70] width 72 height 49
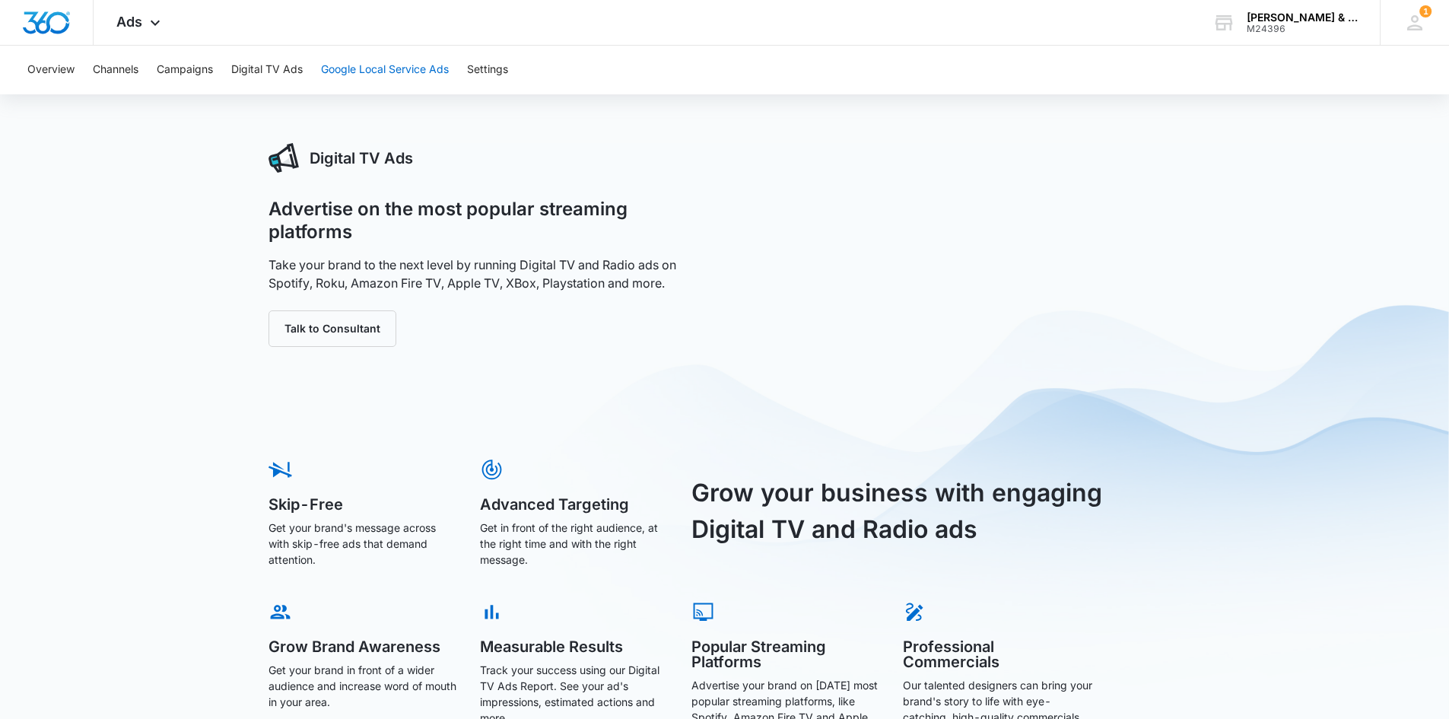
click at [328, 68] on button "Google Local Service Ads" at bounding box center [385, 70] width 128 height 49
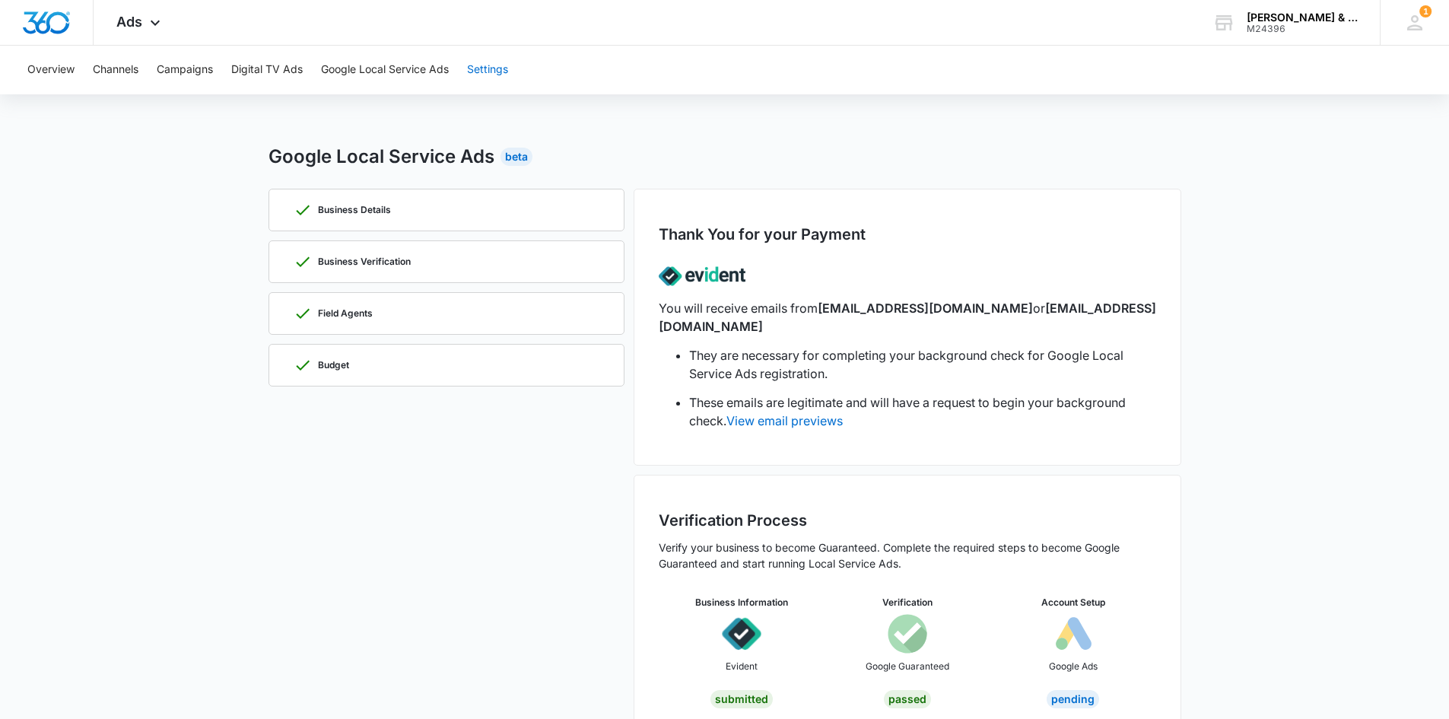
click at [478, 72] on button "Settings" at bounding box center [487, 70] width 41 height 49
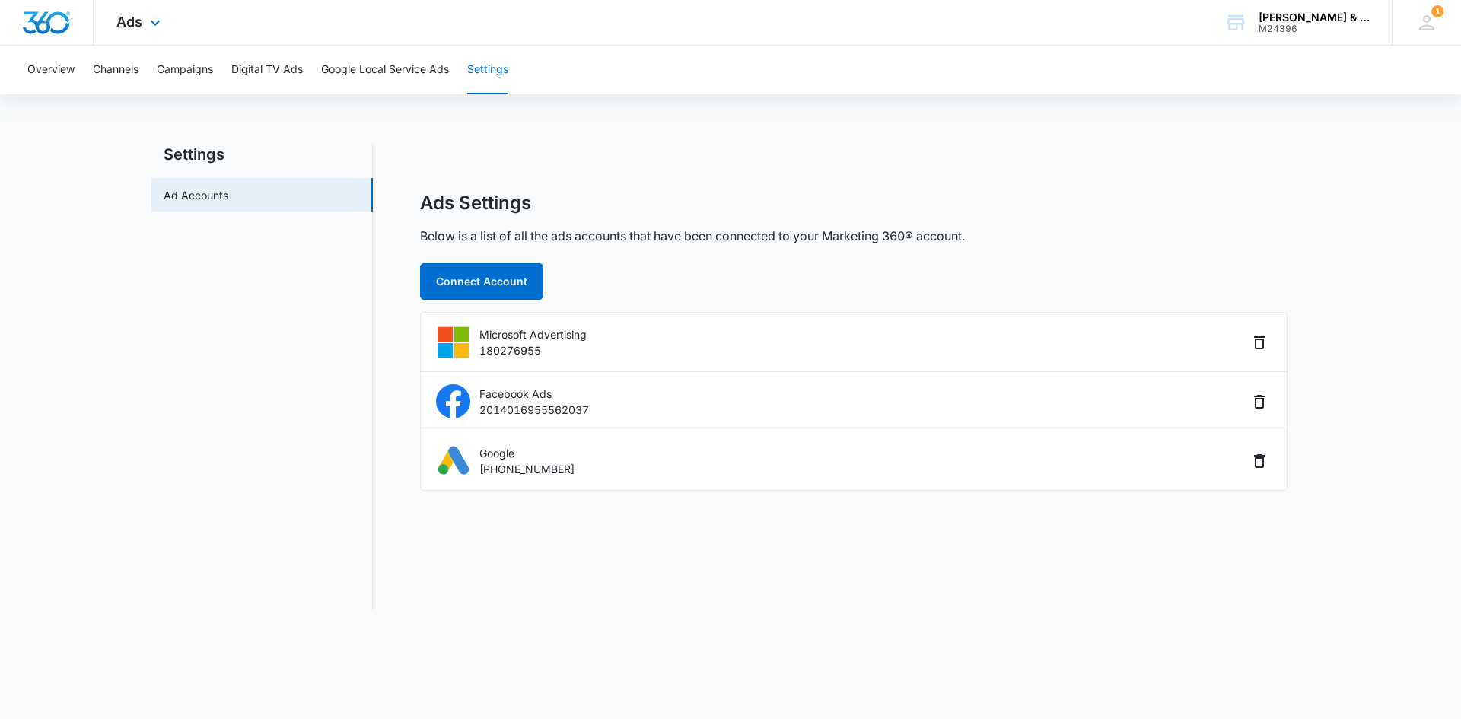
click at [104, 28] on div "Ads Apps Reputation Websites Forms CRM Email Social Shop Payments POS Content A…" at bounding box center [141, 22] width 94 height 45
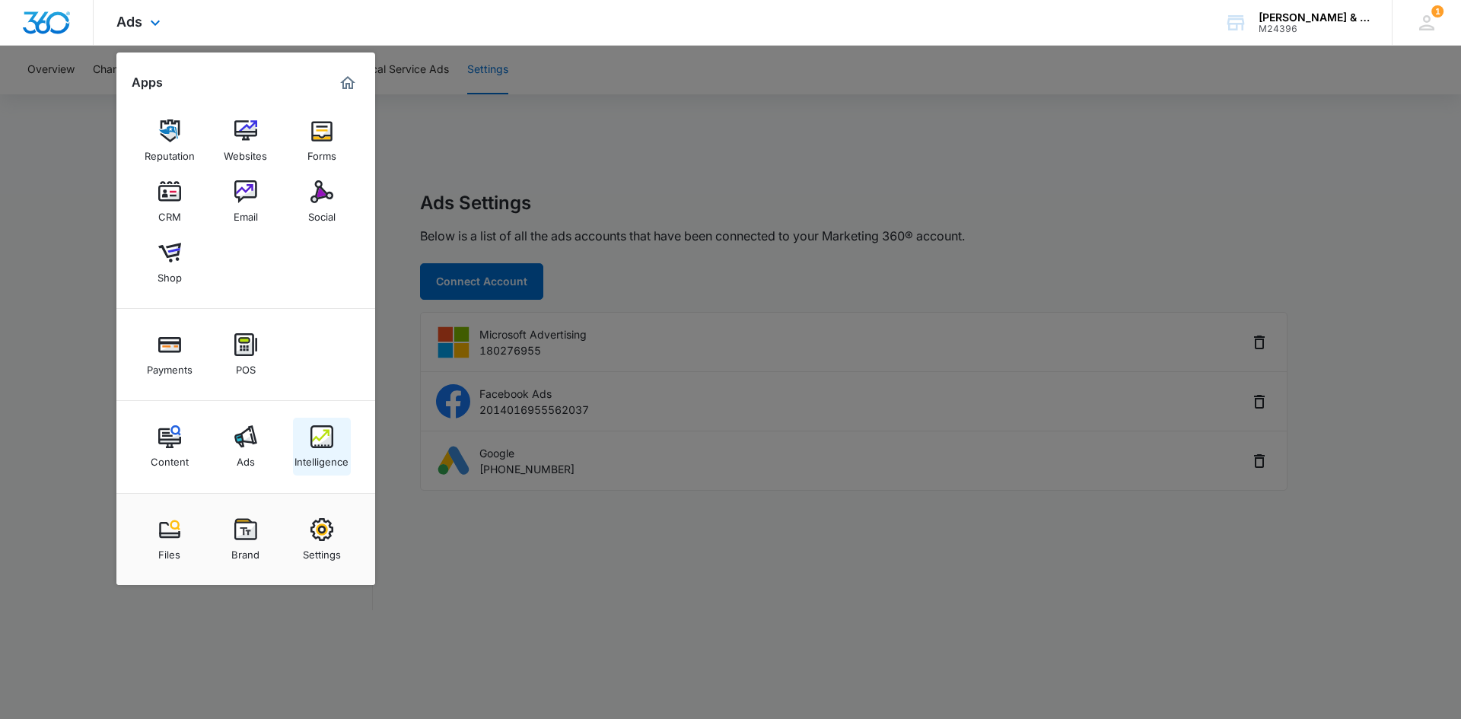
click at [304, 451] on div "Intelligence" at bounding box center [321, 458] width 54 height 20
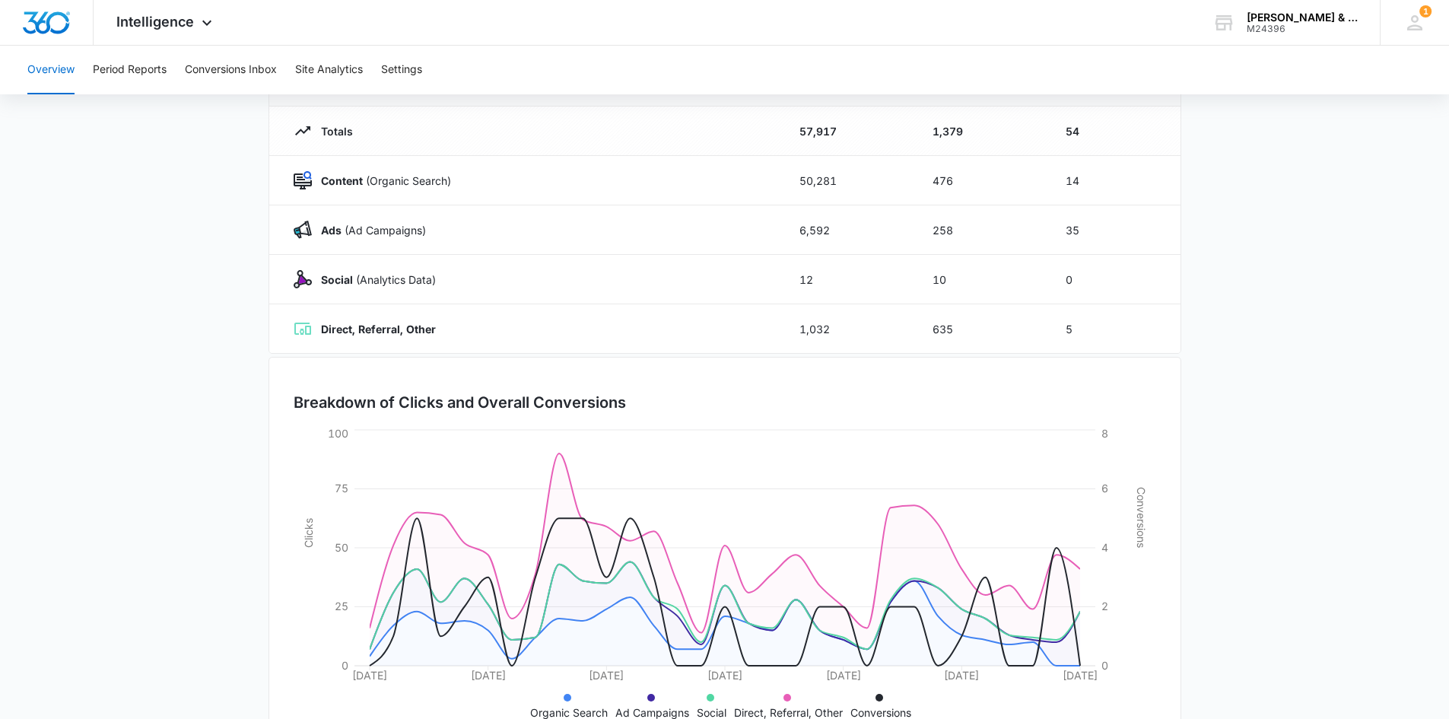
scroll to position [223, 0]
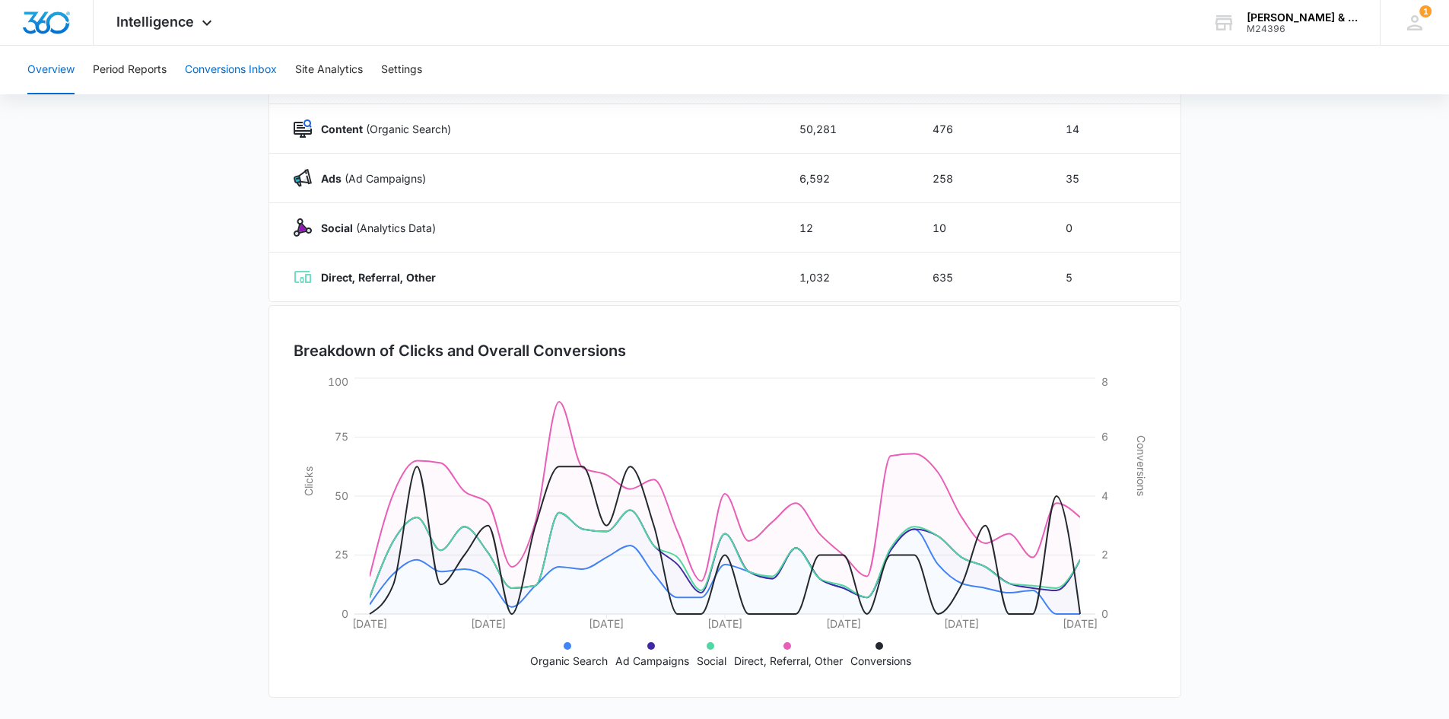
click at [224, 70] on button "Conversions Inbox" at bounding box center [231, 70] width 92 height 49
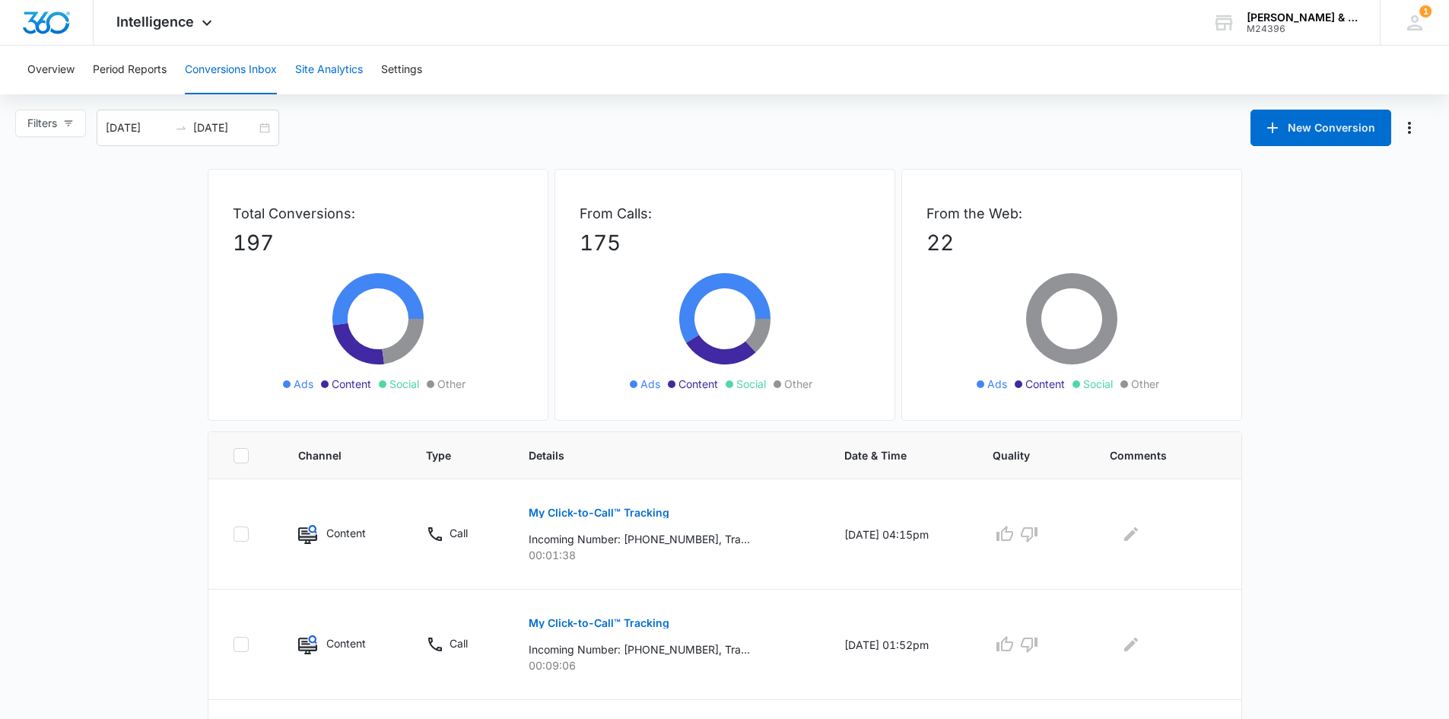
click at [315, 68] on button "Site Analytics" at bounding box center [329, 70] width 68 height 49
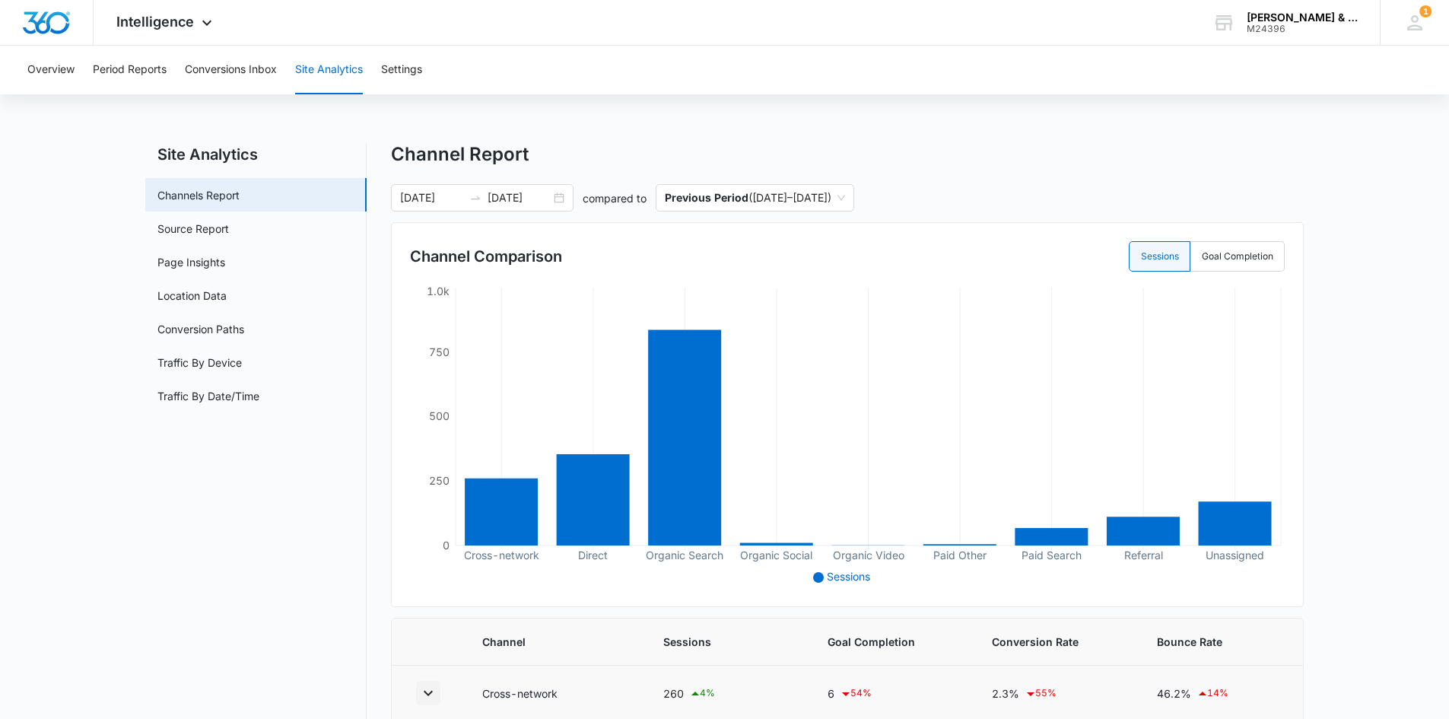
click at [430, 698] on icon "button" at bounding box center [428, 693] width 18 height 18
click at [399, 66] on button "Settings" at bounding box center [401, 70] width 41 height 49
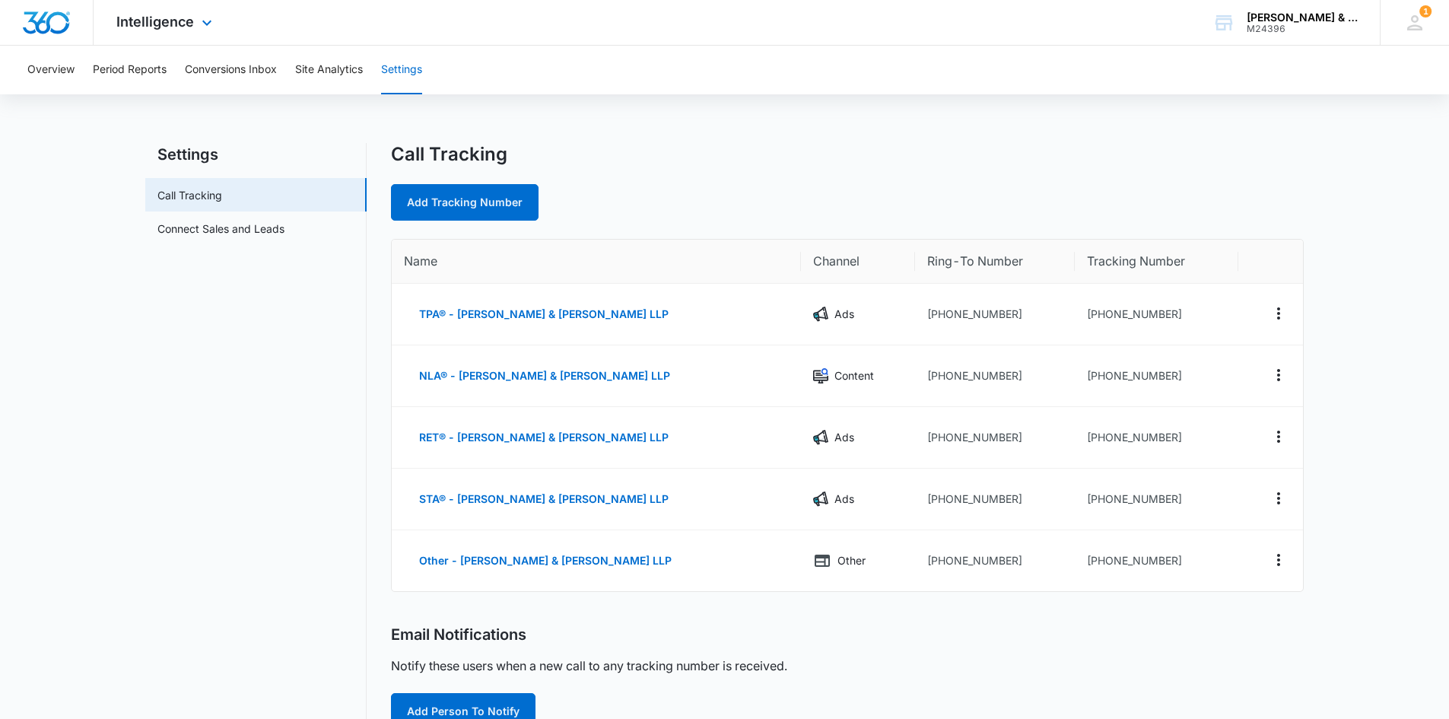
click at [196, 24] on div "Intelligence Apps Reputation Websites Forms CRM Email Social Shop Payments POS …" at bounding box center [166, 22] width 145 height 45
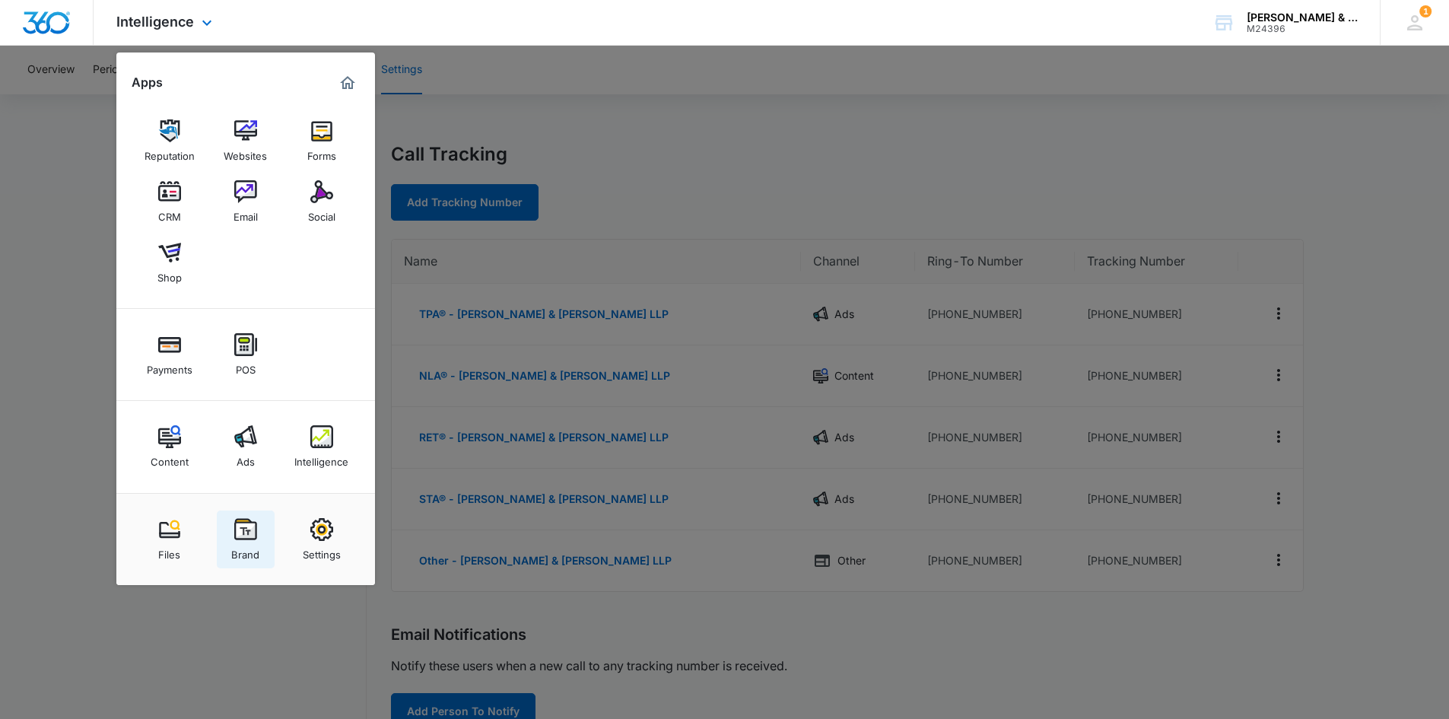
click at [230, 532] on link "Brand" at bounding box center [246, 540] width 58 height 58
